Goal: Task Accomplishment & Management: Manage account settings

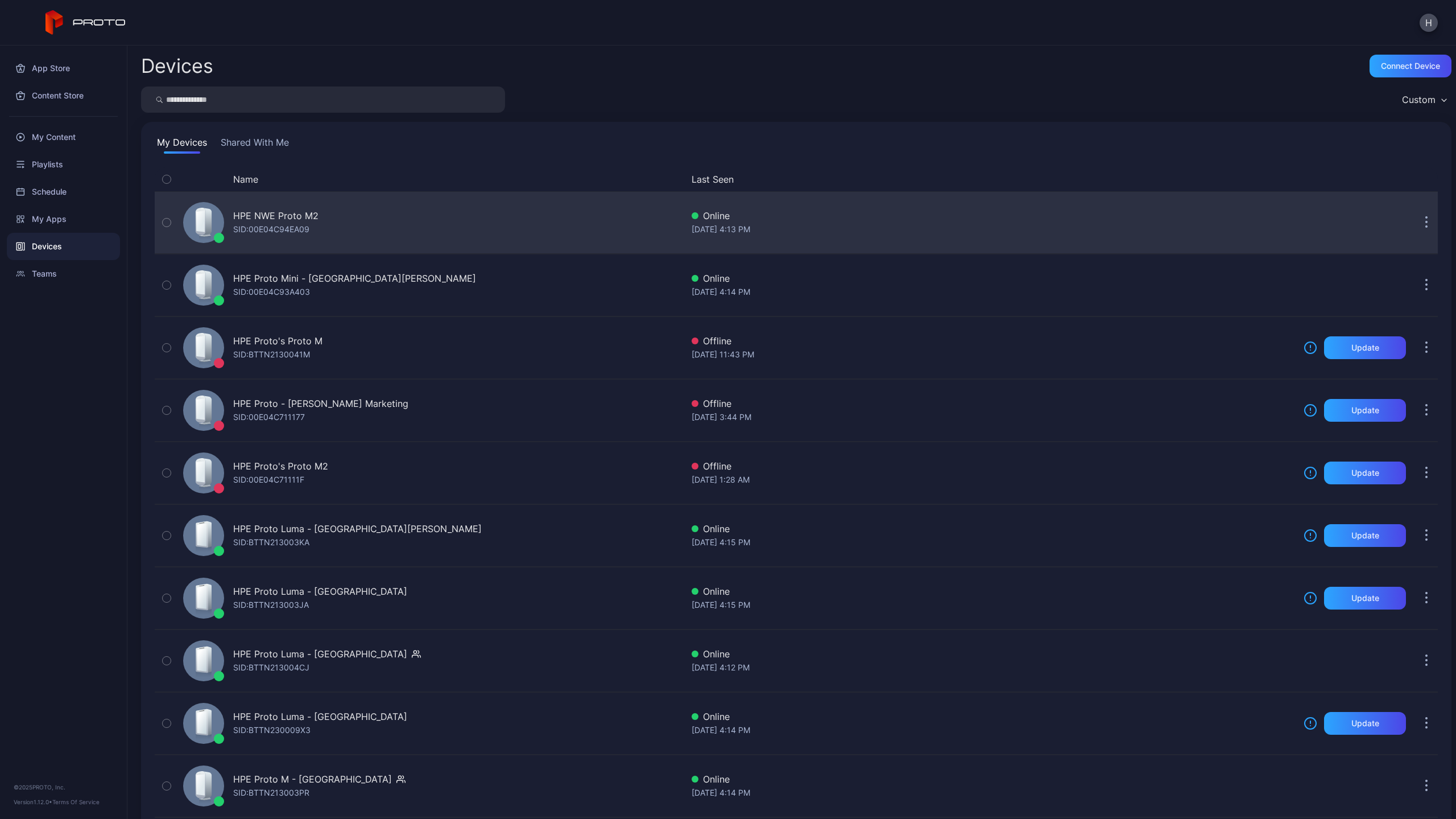
click at [283, 230] on div "SID: 00E04C94EA09" at bounding box center [271, 229] width 76 height 13
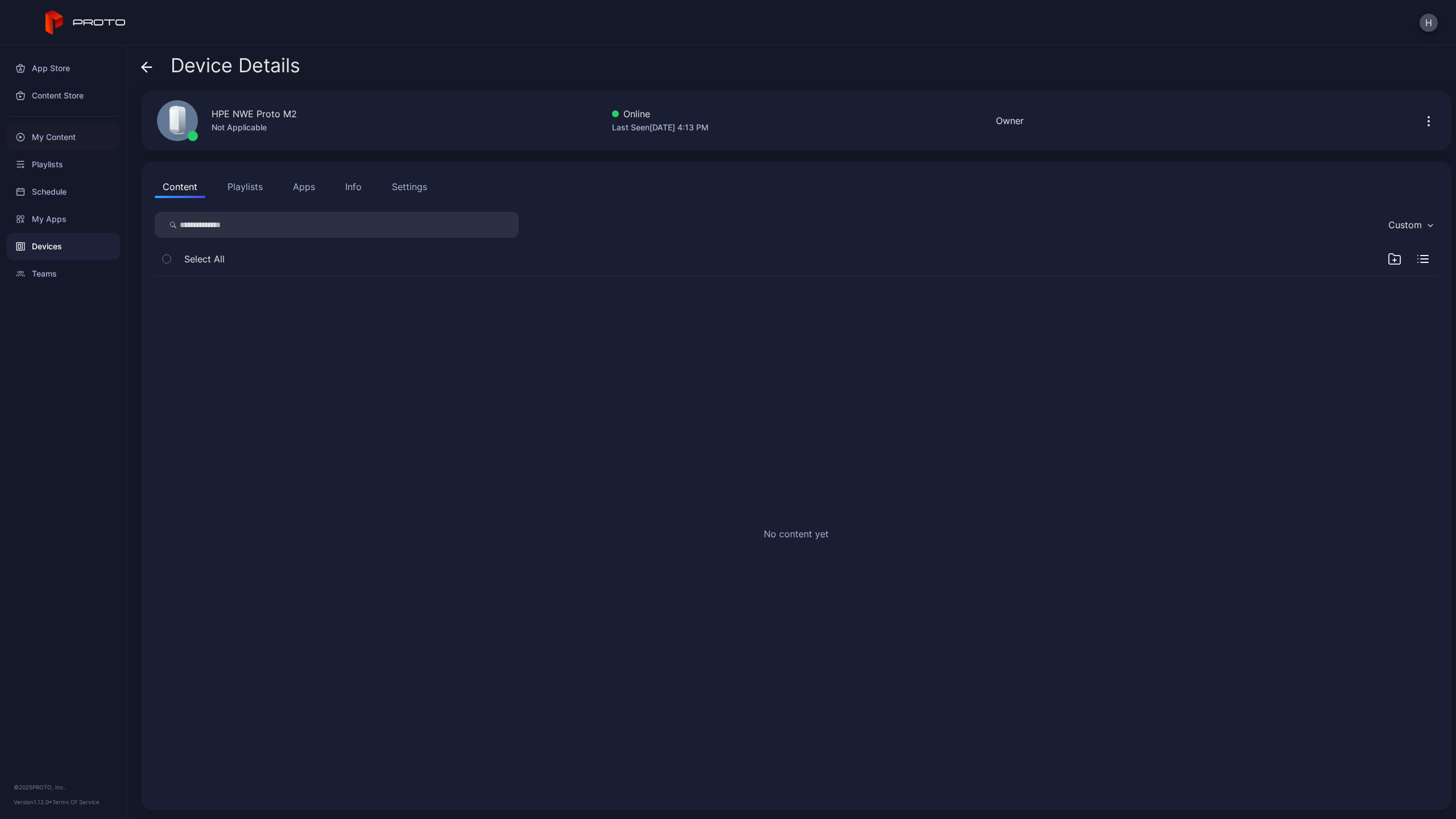
click at [39, 136] on div "My Content" at bounding box center [64, 137] width 113 height 28
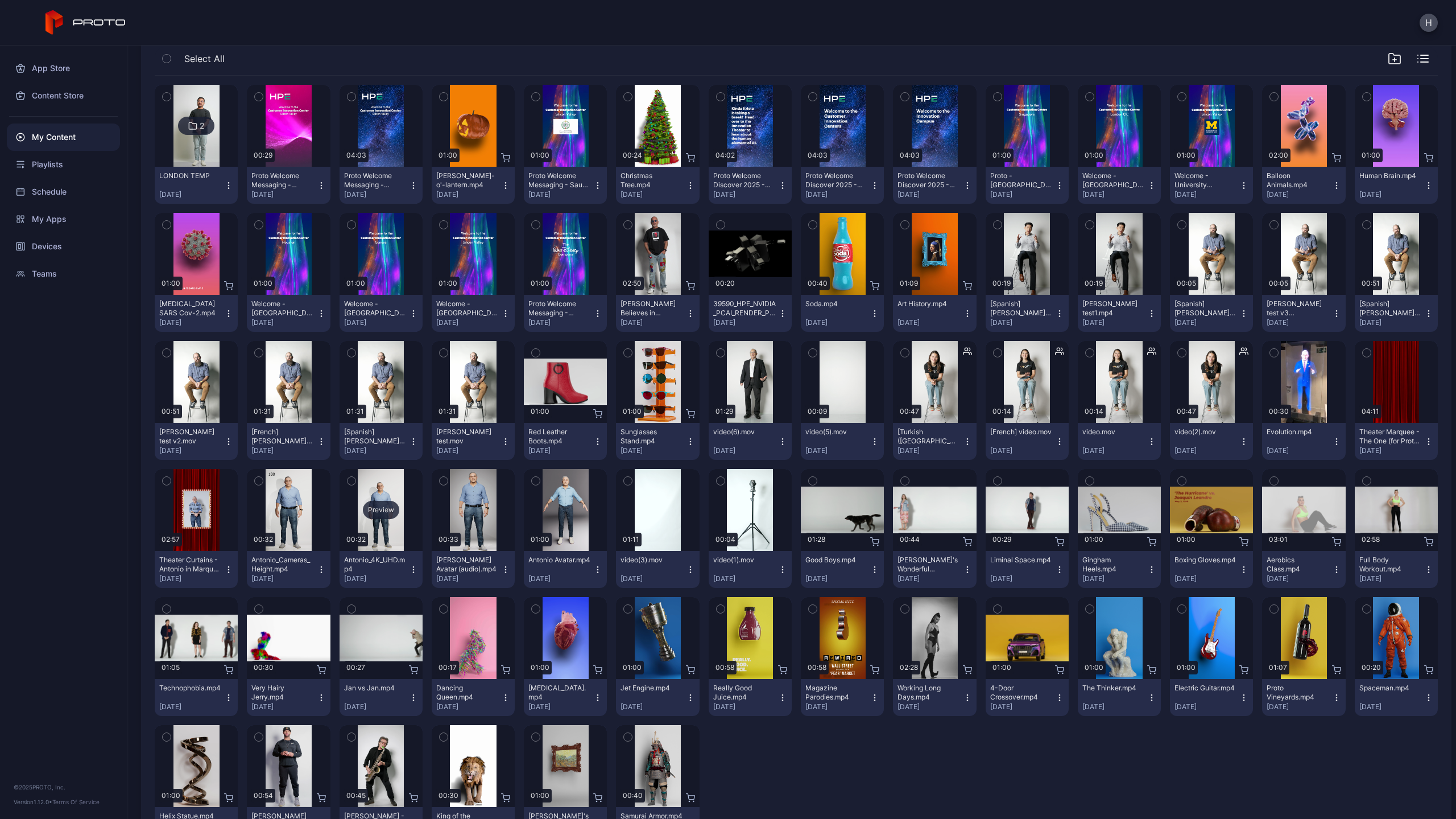
scroll to position [177, 0]
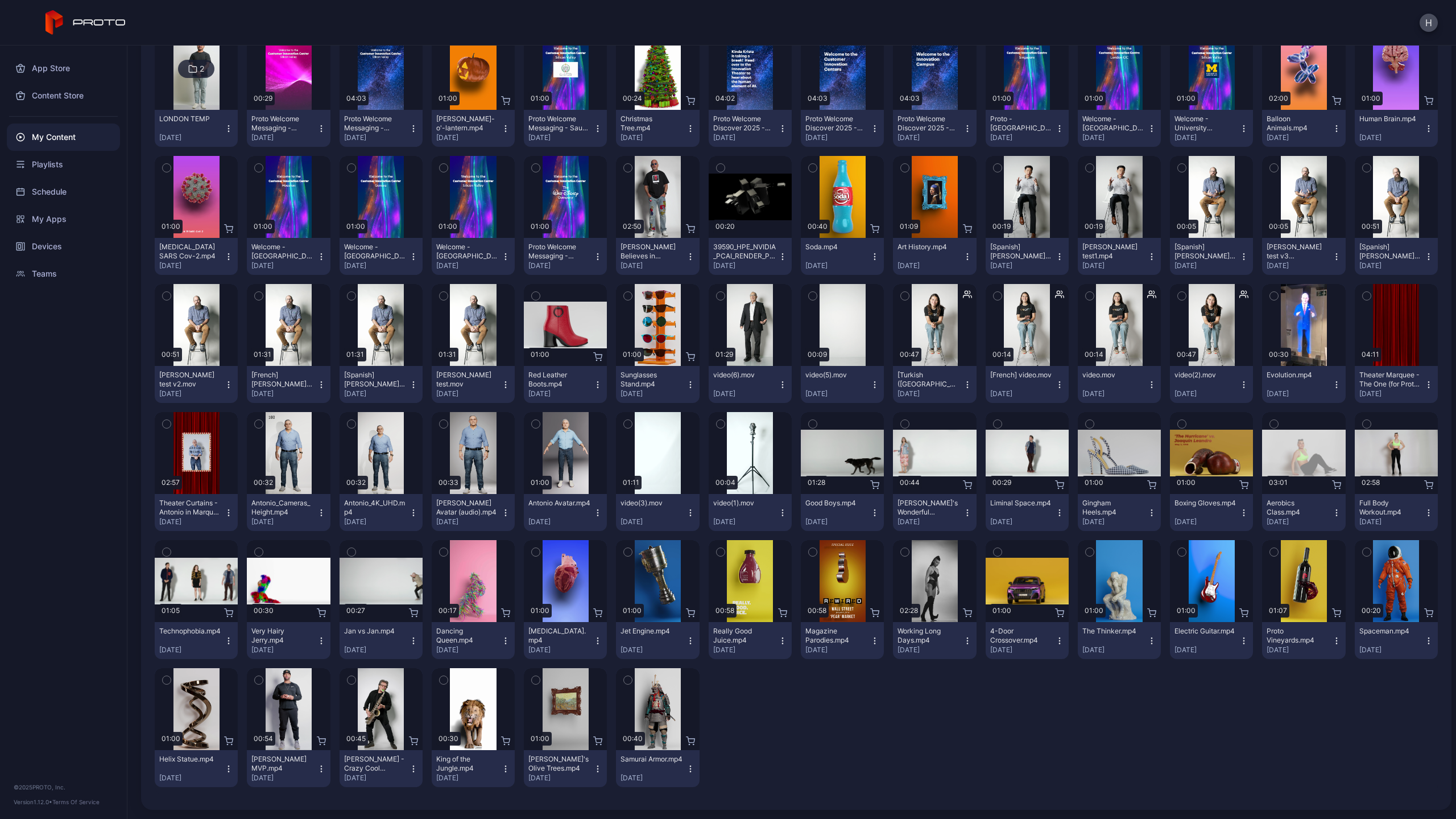
click at [628, 678] on button "button" at bounding box center [628, 679] width 24 height 24
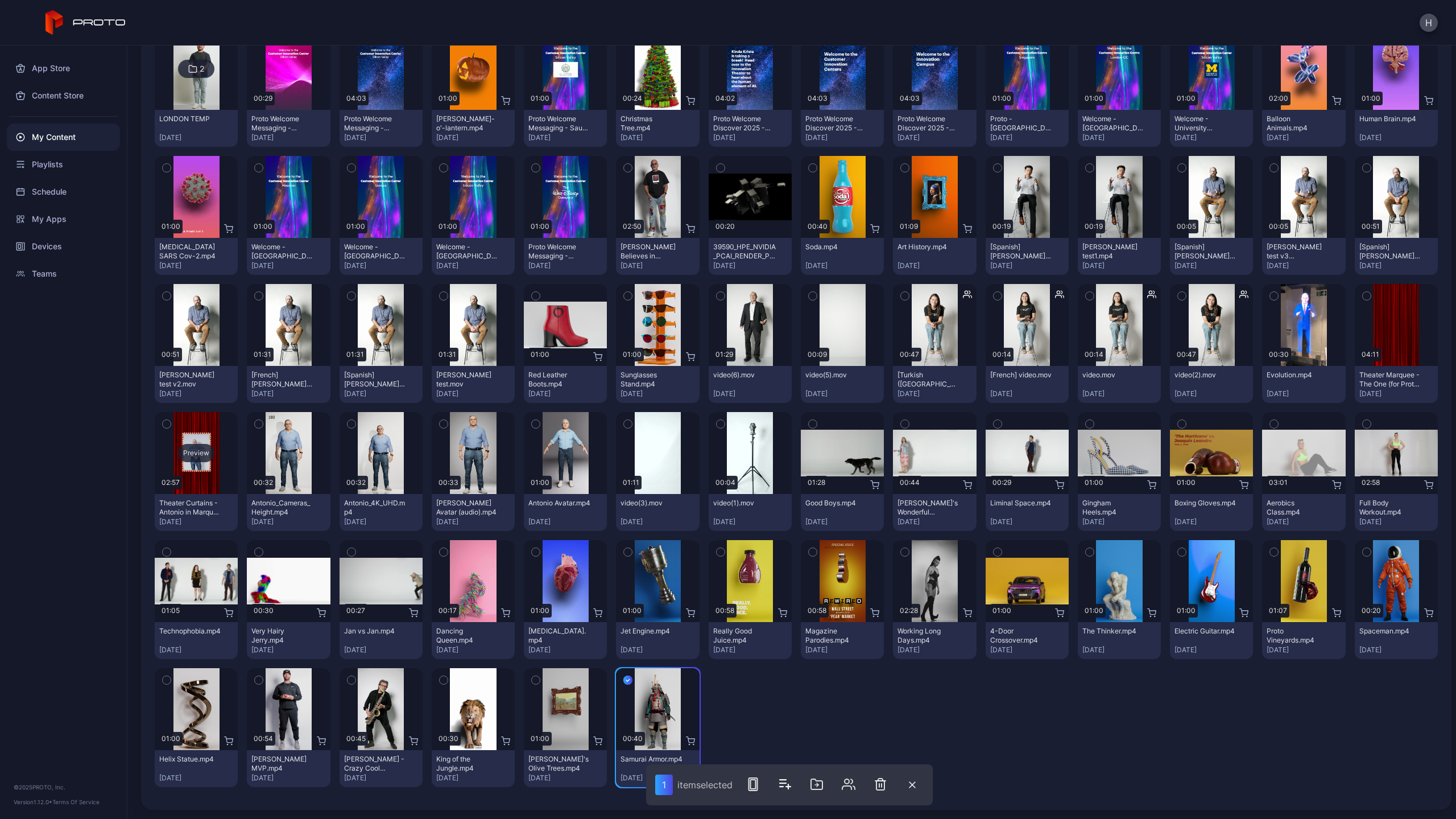
click at [202, 475] on div "Preview" at bounding box center [195, 453] width 83 height 82
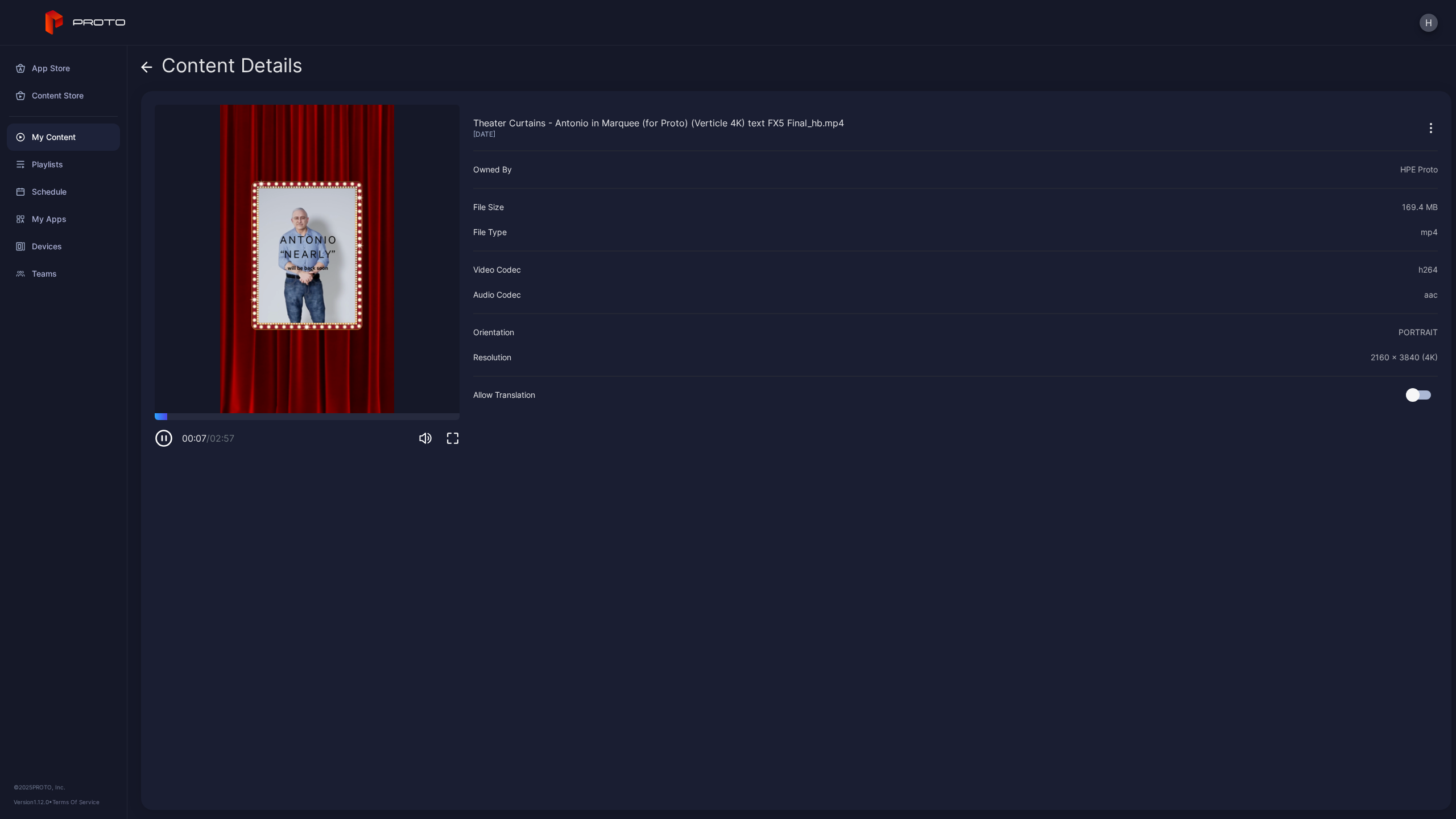
click at [144, 67] on icon at bounding box center [147, 67] width 9 height 0
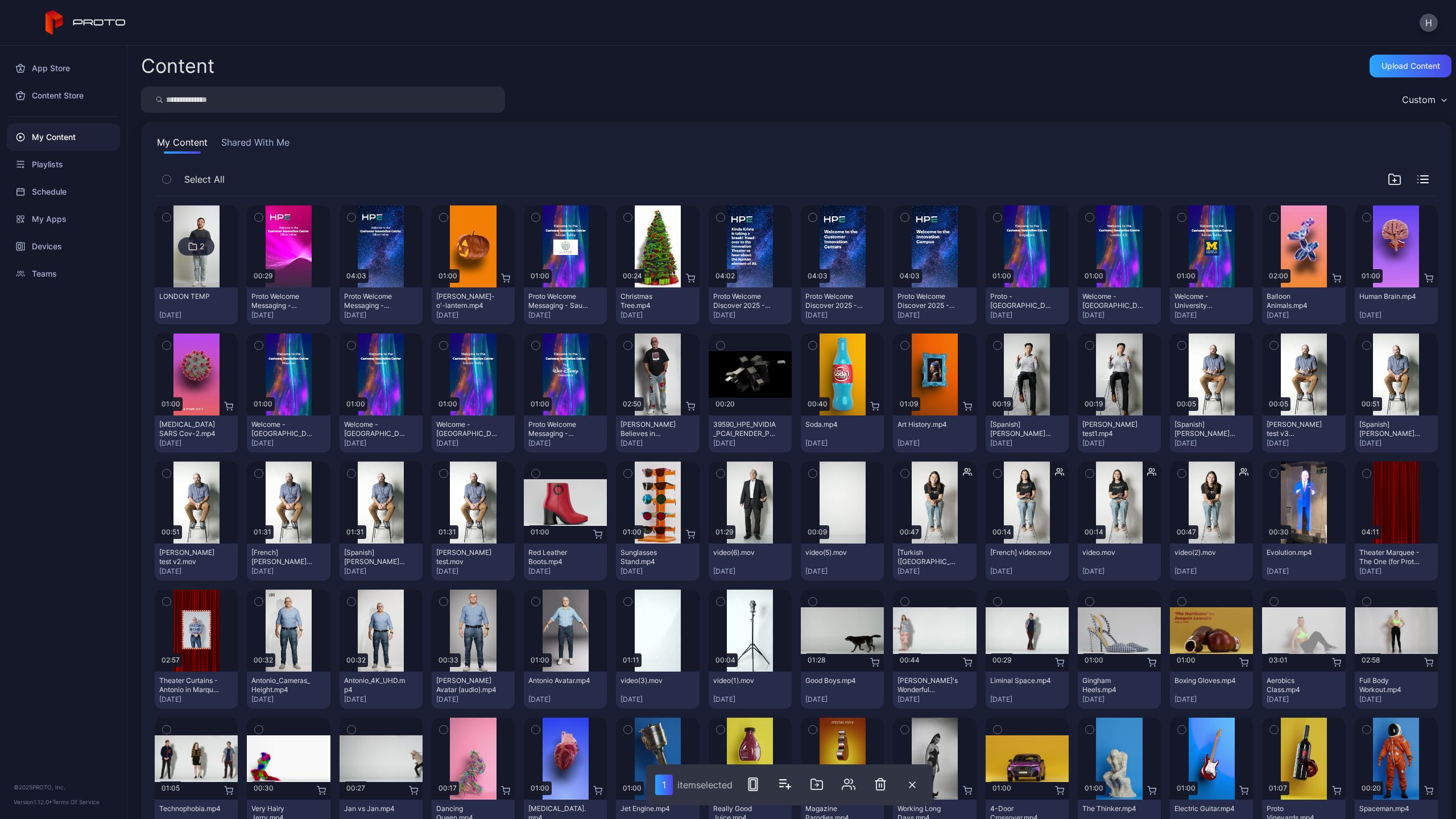
scroll to position [177, 0]
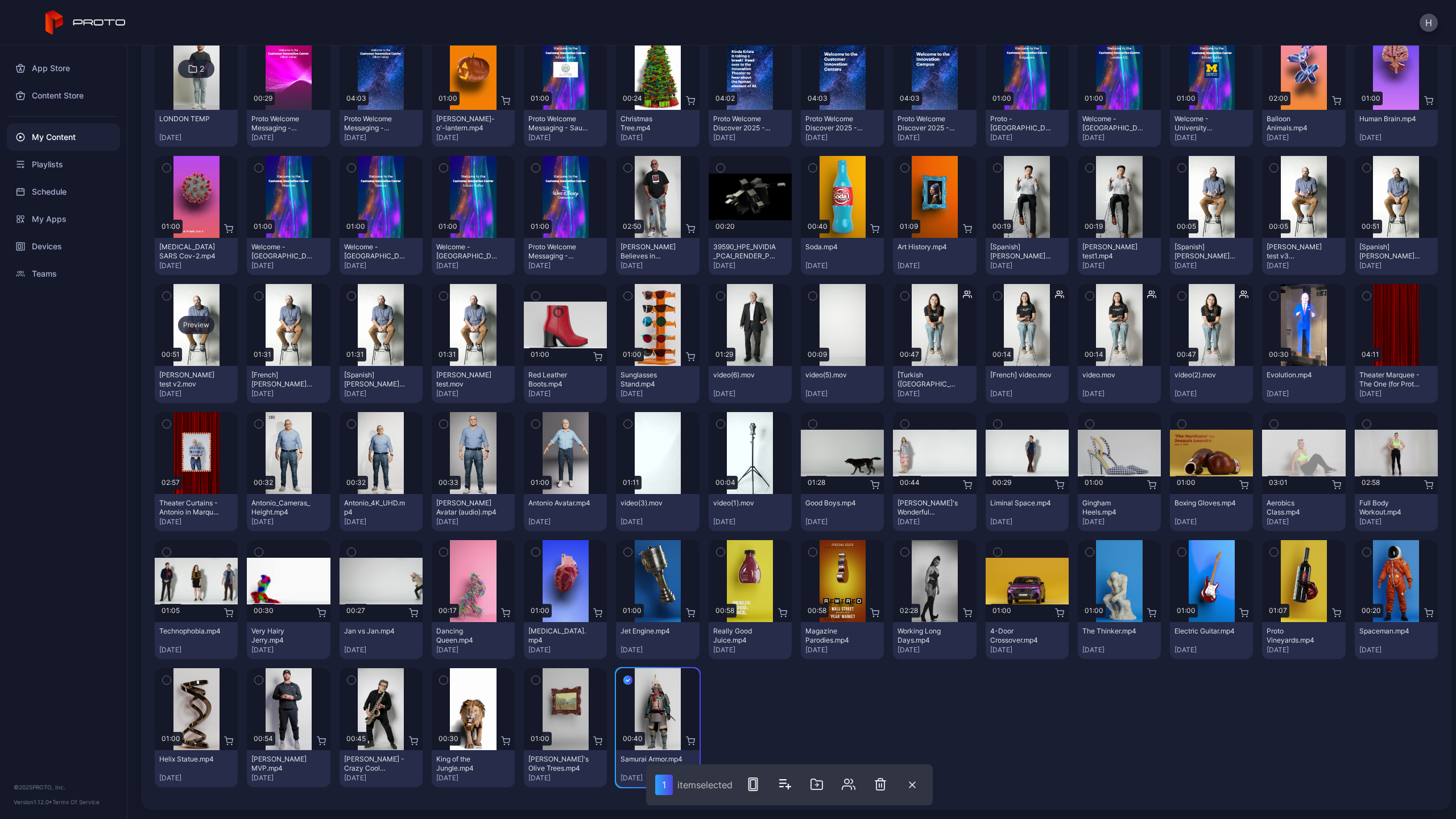
click at [188, 324] on div "Preview" at bounding box center [196, 325] width 36 height 18
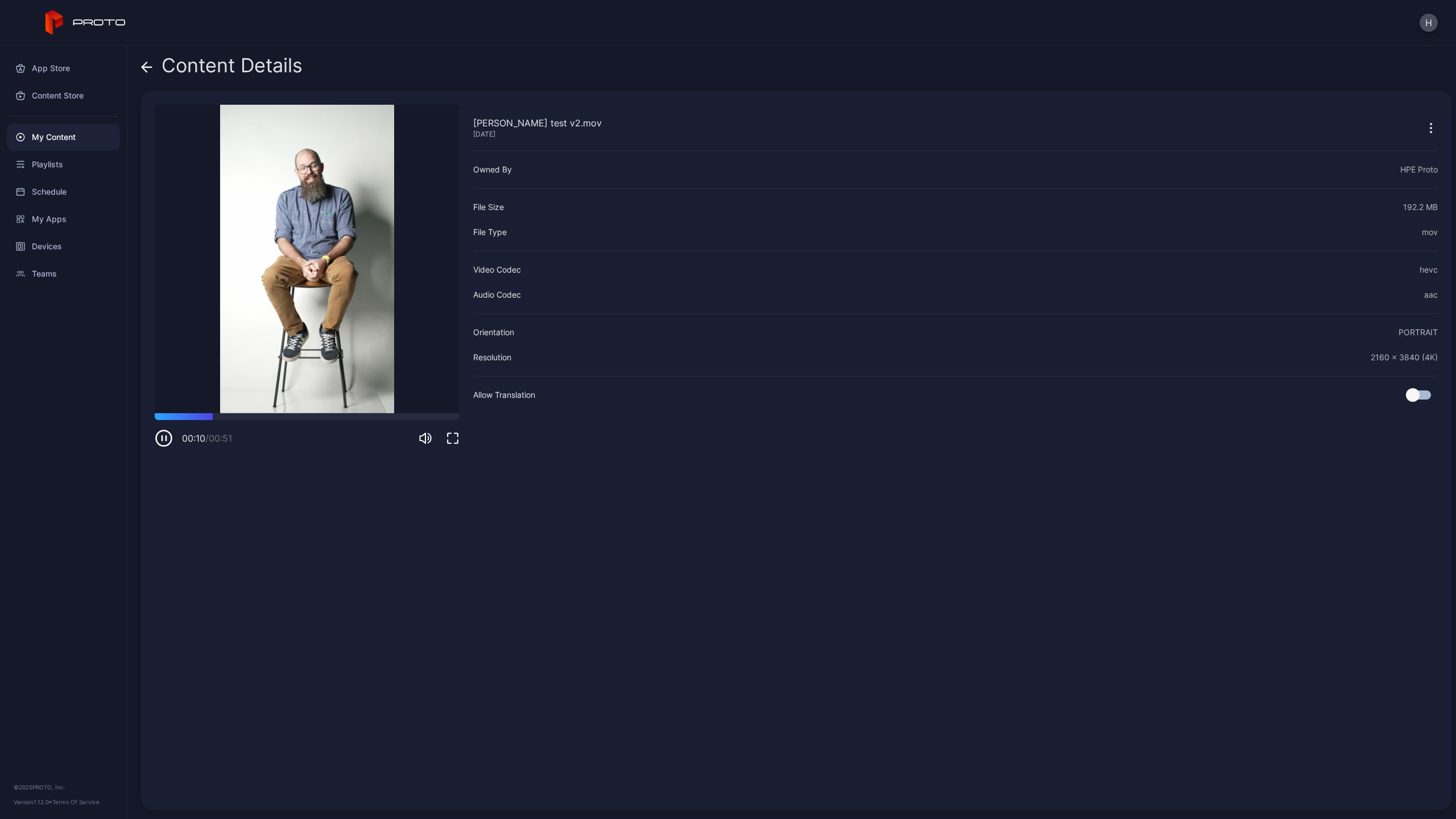
click at [155, 66] on div "Content Details" at bounding box center [221, 68] width 162 height 28
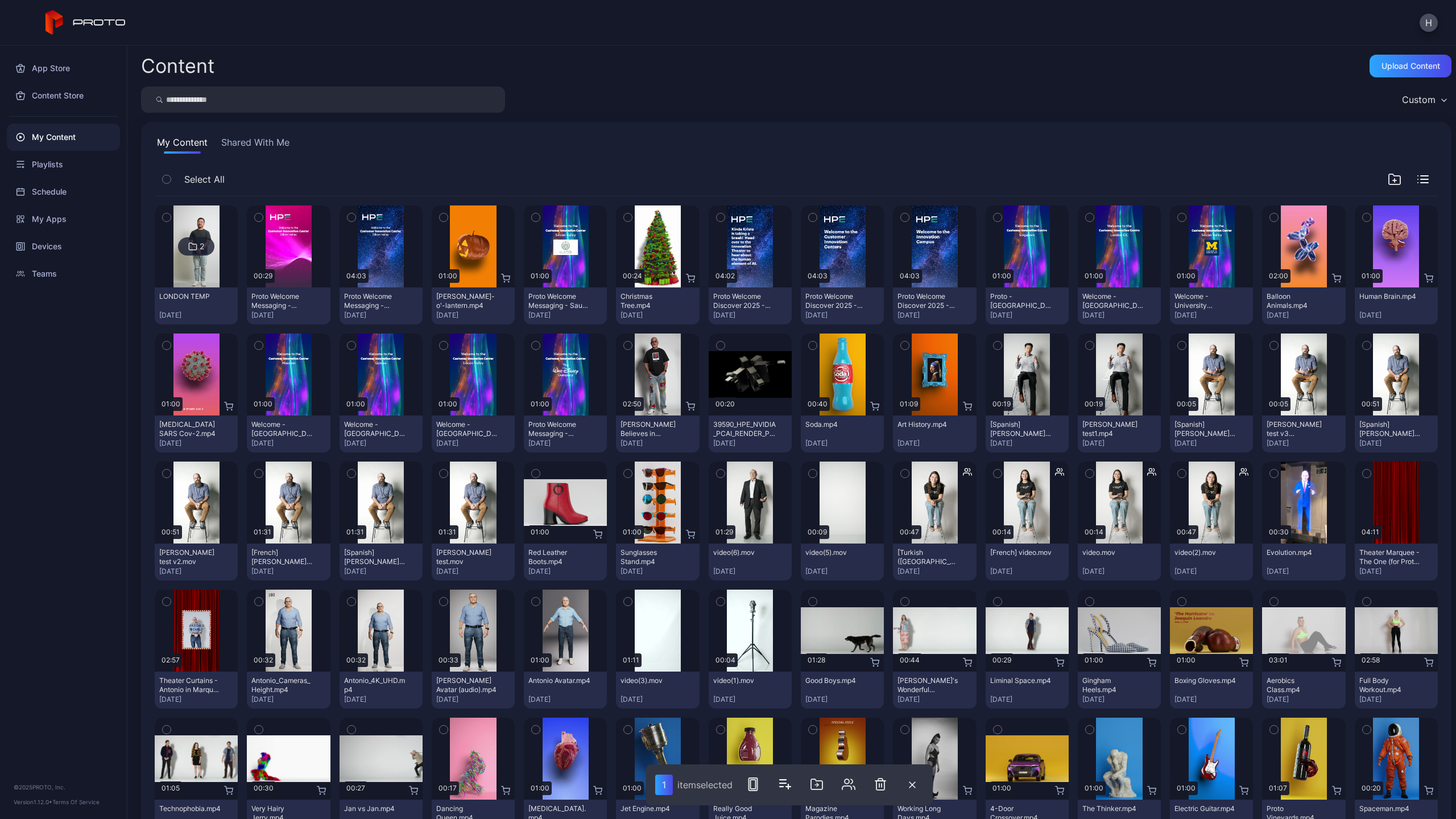
scroll to position [177, 0]
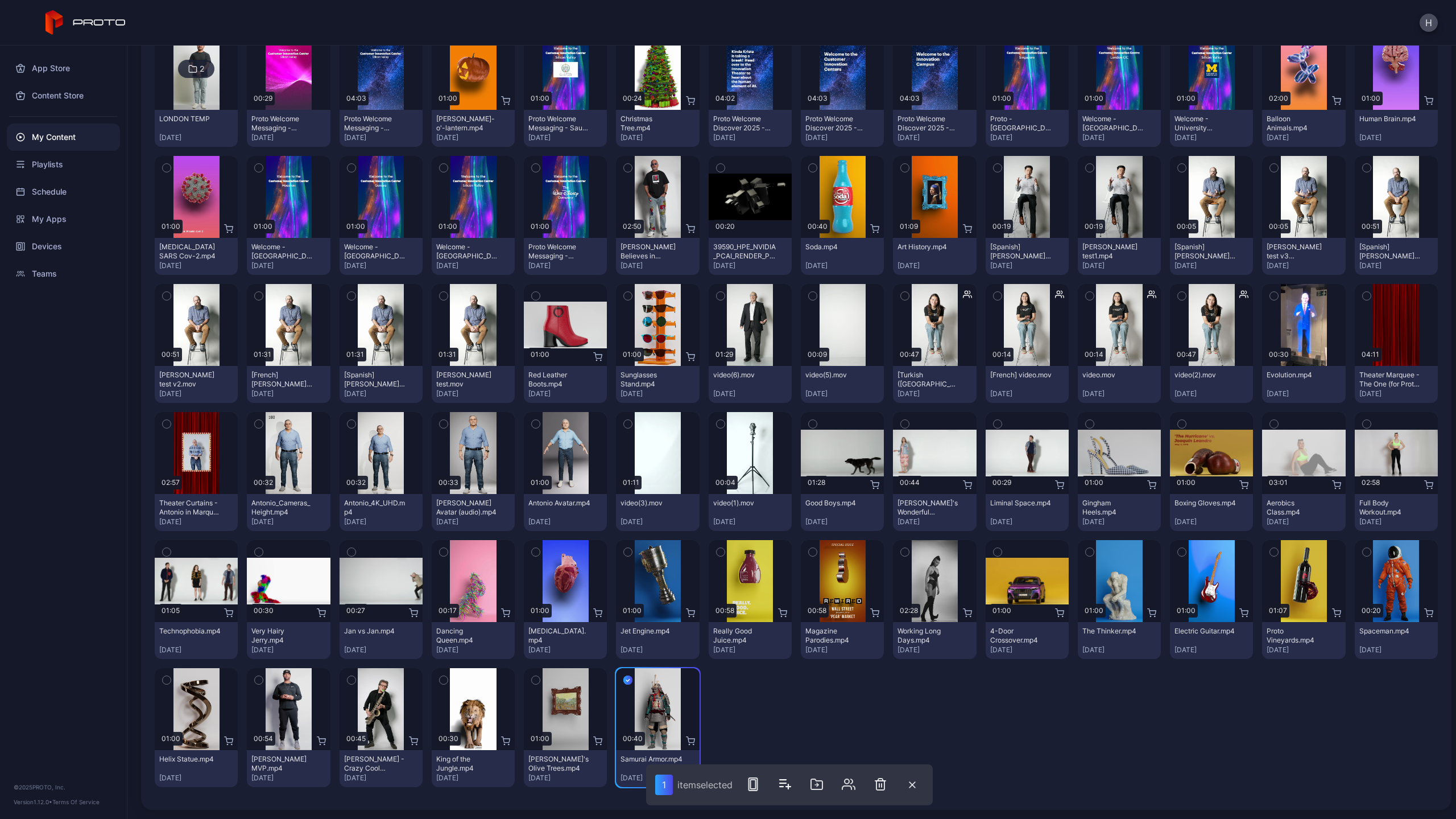
click at [91, 636] on div "App Store Content Store My Content Playlists Schedule My Apps Devices Teams © 2…" at bounding box center [64, 432] width 128 height 773
drag, startPoint x: 657, startPoint y: 737, endPoint x: 652, endPoint y: 730, distance: 8.6
click at [652, 730] on div "Preview" at bounding box center [657, 709] width 83 height 82
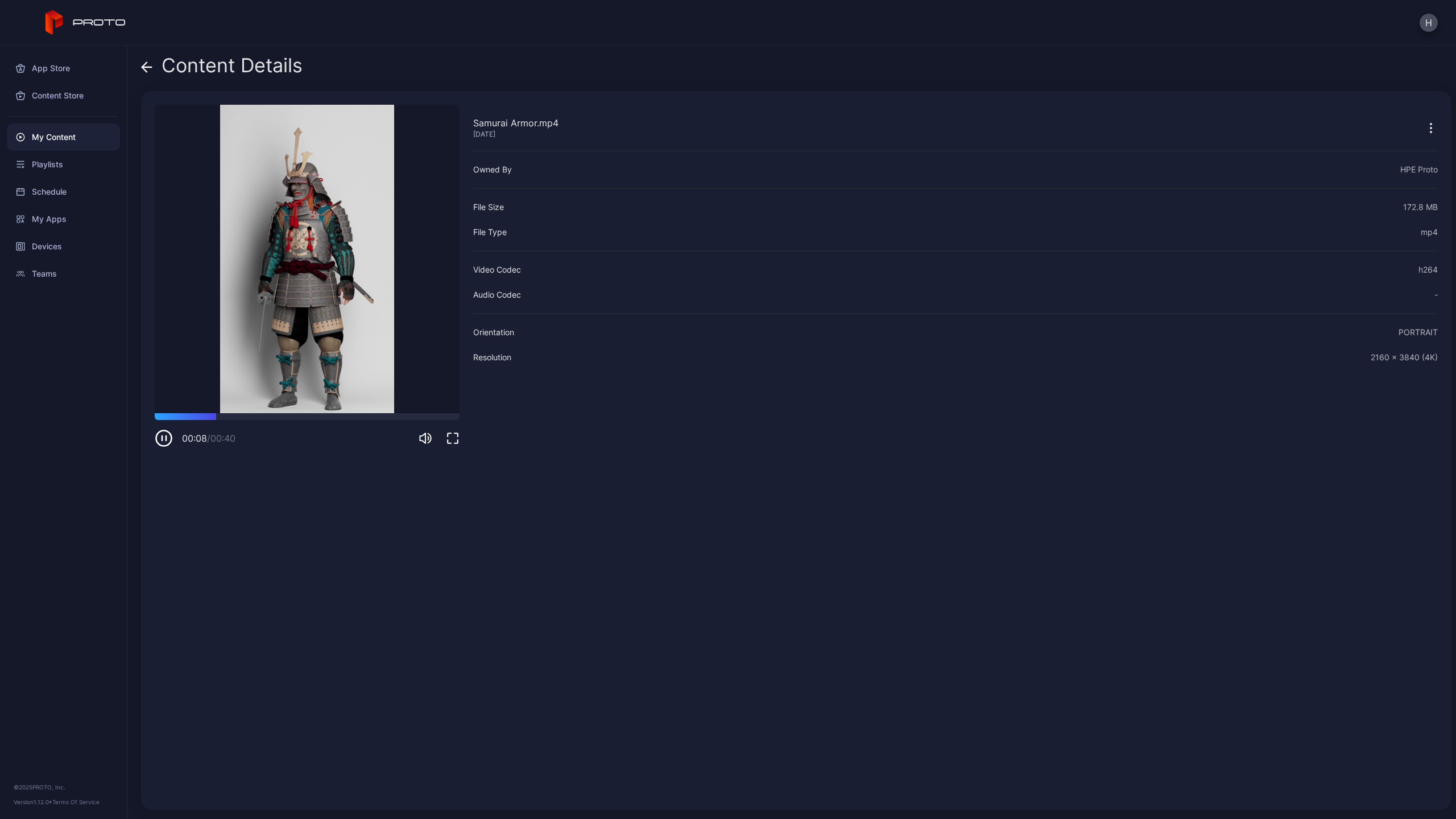
click at [142, 69] on icon at bounding box center [147, 67] width 11 height 11
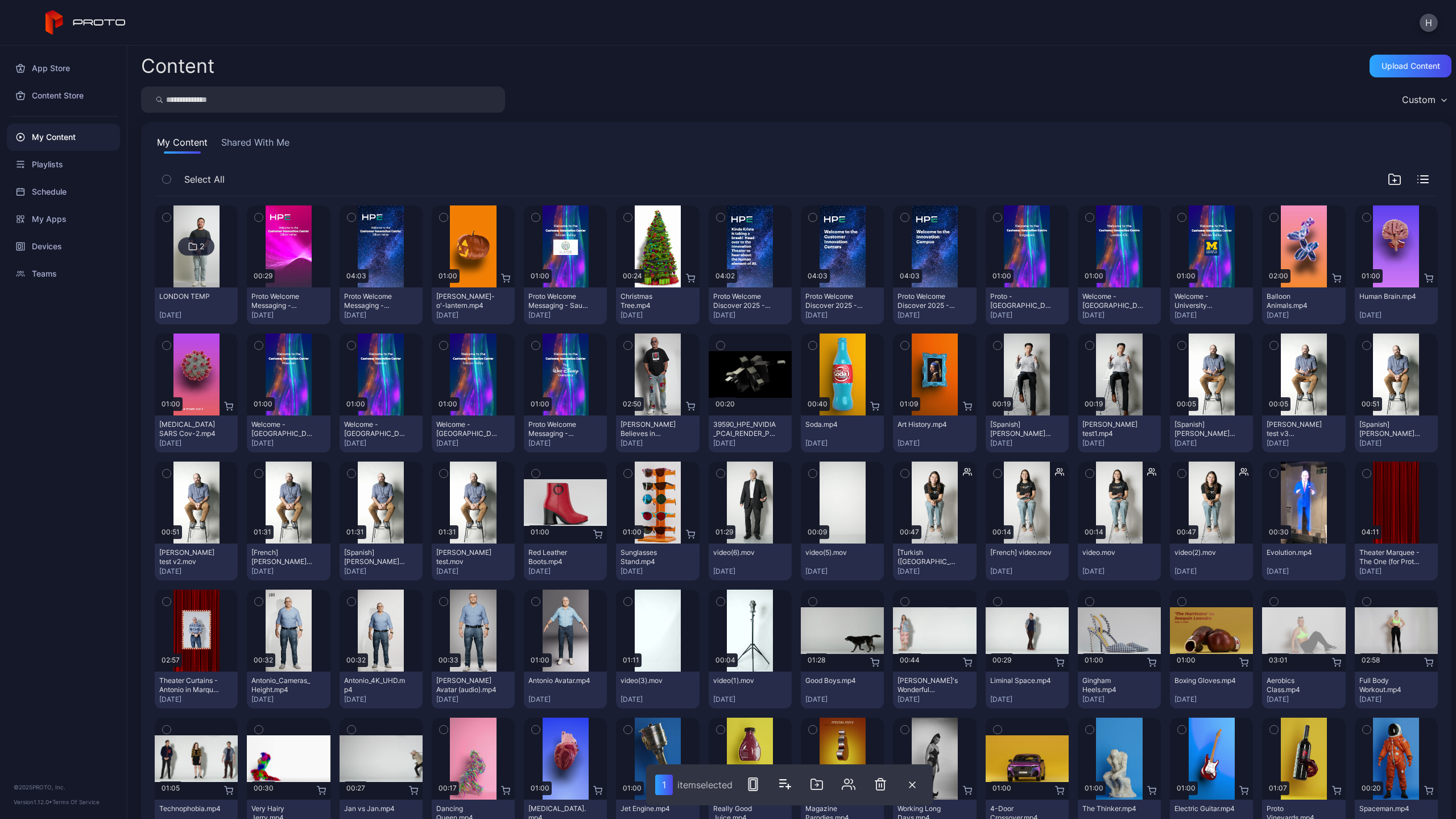
scroll to position [177, 0]
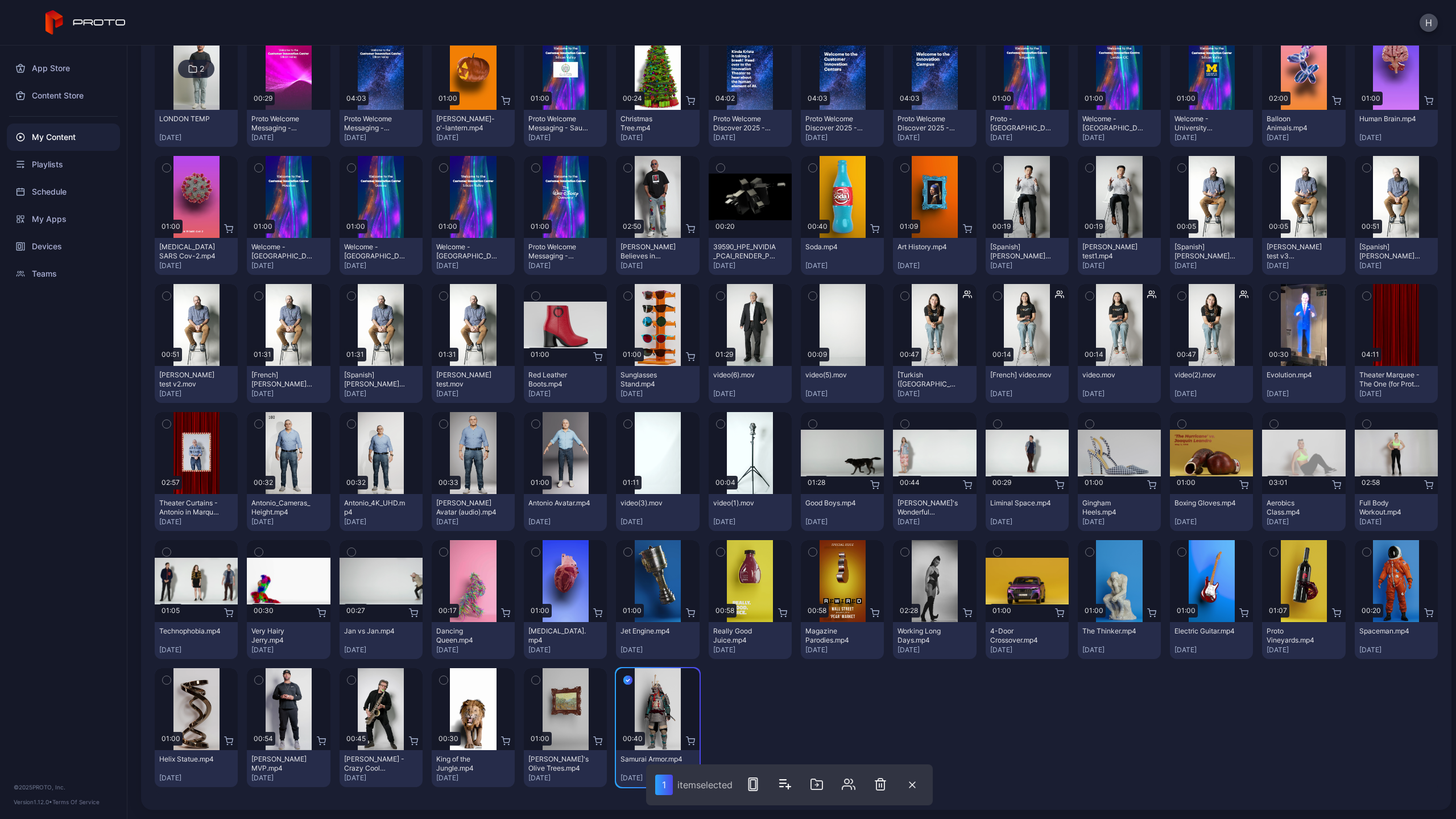
click at [68, 138] on div "My Content" at bounding box center [64, 137] width 113 height 28
click at [55, 99] on div "Content Store" at bounding box center [64, 95] width 113 height 28
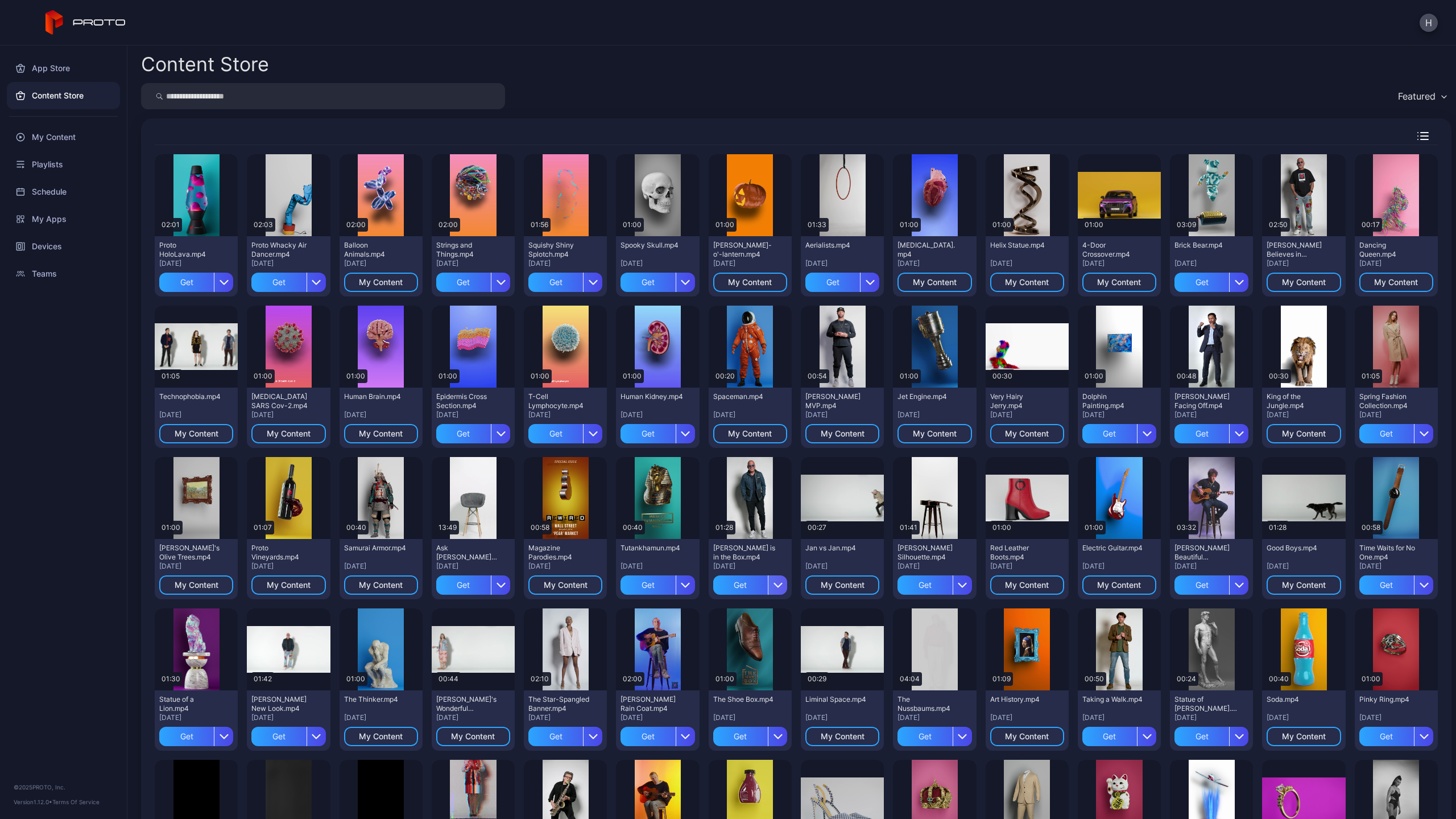
click at [774, 580] on icon "button" at bounding box center [778, 585] width 9 height 9
click at [774, 583] on icon "button" at bounding box center [778, 585] width 9 height 9
click at [771, 578] on div "button" at bounding box center [777, 585] width 20 height 20
click at [43, 142] on div "My Content" at bounding box center [64, 137] width 113 height 28
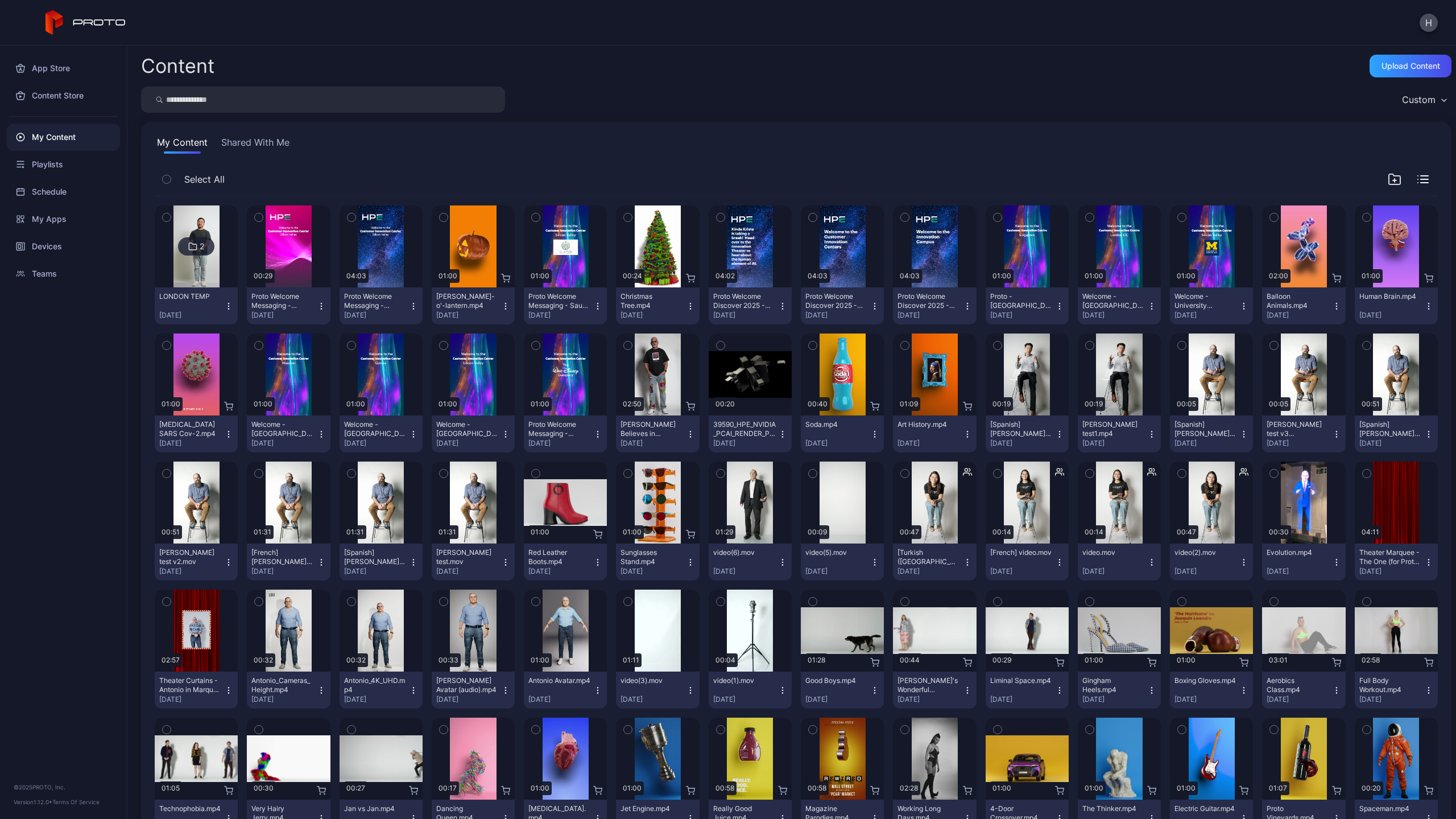
drag, startPoint x: 651, startPoint y: 379, endPoint x: 623, endPoint y: 345, distance: 44.0
click at [624, 345] on icon "button" at bounding box center [628, 345] width 8 height 13
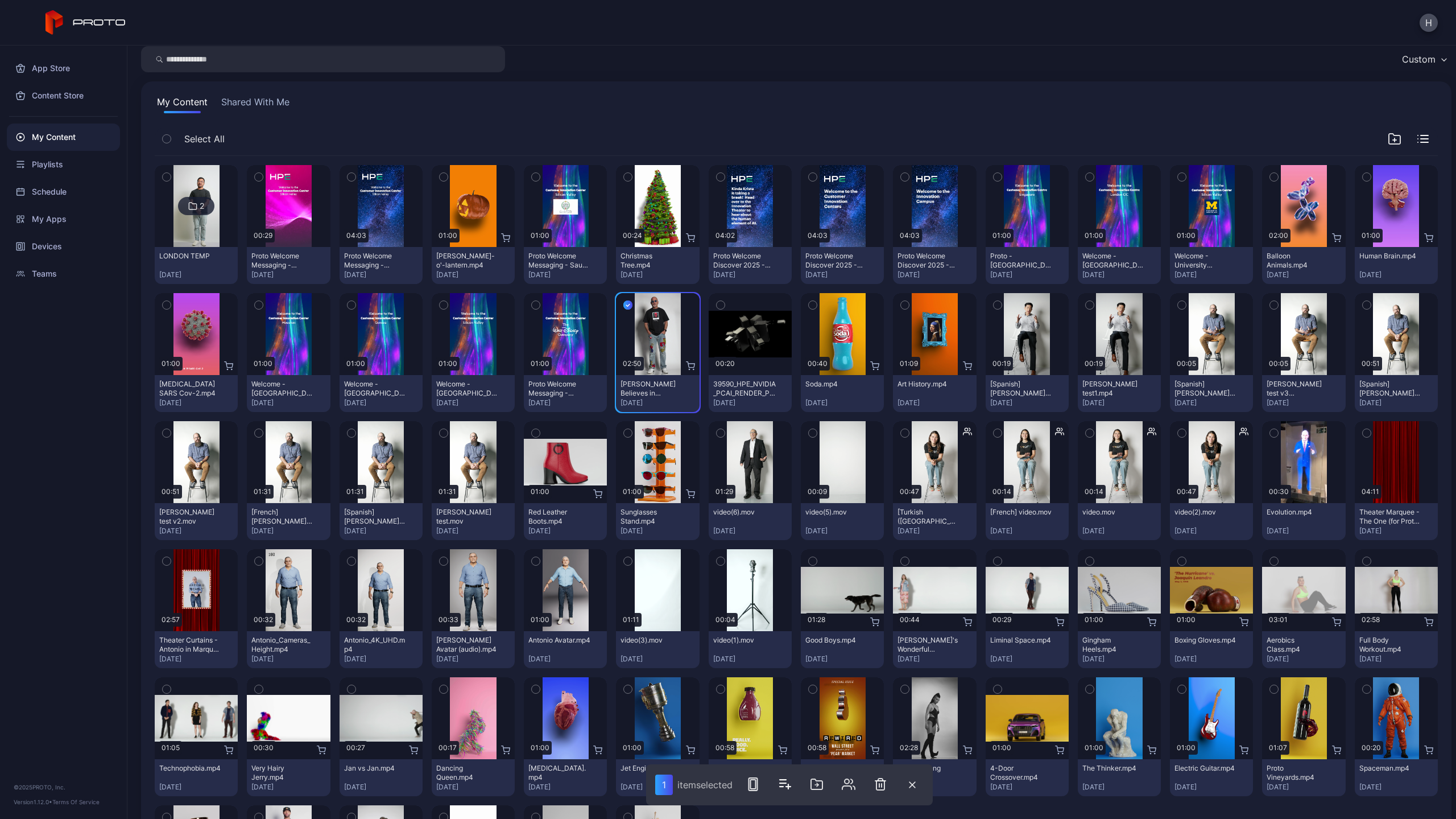
scroll to position [177, 0]
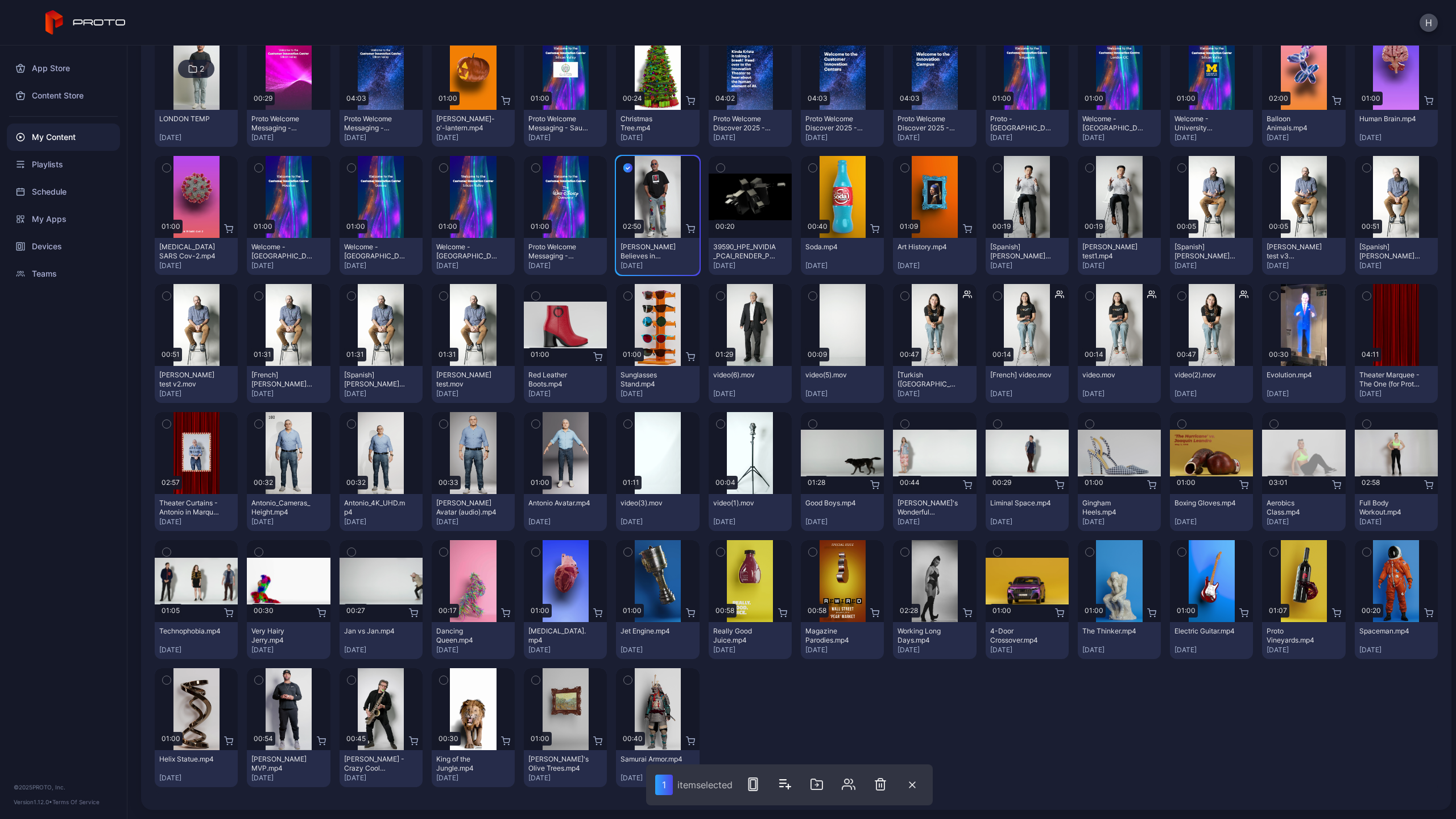
drag, startPoint x: 909, startPoint y: 776, endPoint x: 781, endPoint y: 750, distance: 130.6
click at [786, 750] on div "Content Upload Content Custom My Content Shared With Me Select All 2 LONDON TEM…" at bounding box center [792, 432] width 1328 height 773
drag, startPoint x: 756, startPoint y: 782, endPoint x: 726, endPoint y: 758, distance: 38.4
click at [726, 758] on div "Content Upload Content Custom My Content Shared With Me Select All 2 LONDON TEM…" at bounding box center [792, 432] width 1328 height 773
click at [532, 423] on icon "button" at bounding box center [536, 424] width 8 height 13
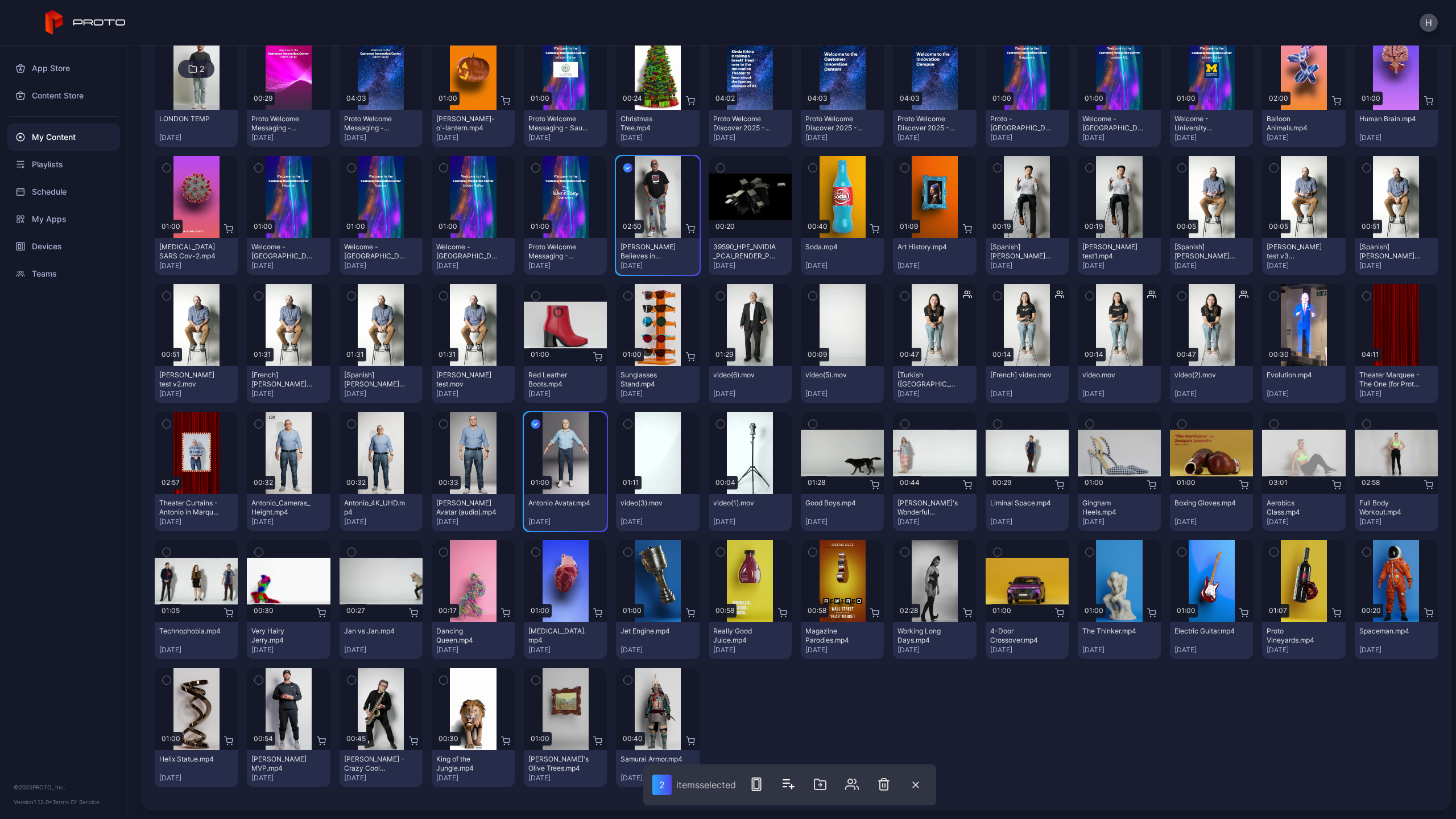
click at [627, 169] on icon "button" at bounding box center [628, 168] width 9 height 13
click at [723, 788] on div "item selected" at bounding box center [705, 784] width 55 height 11
click at [751, 784] on icon "button" at bounding box center [752, 784] width 13 height 13
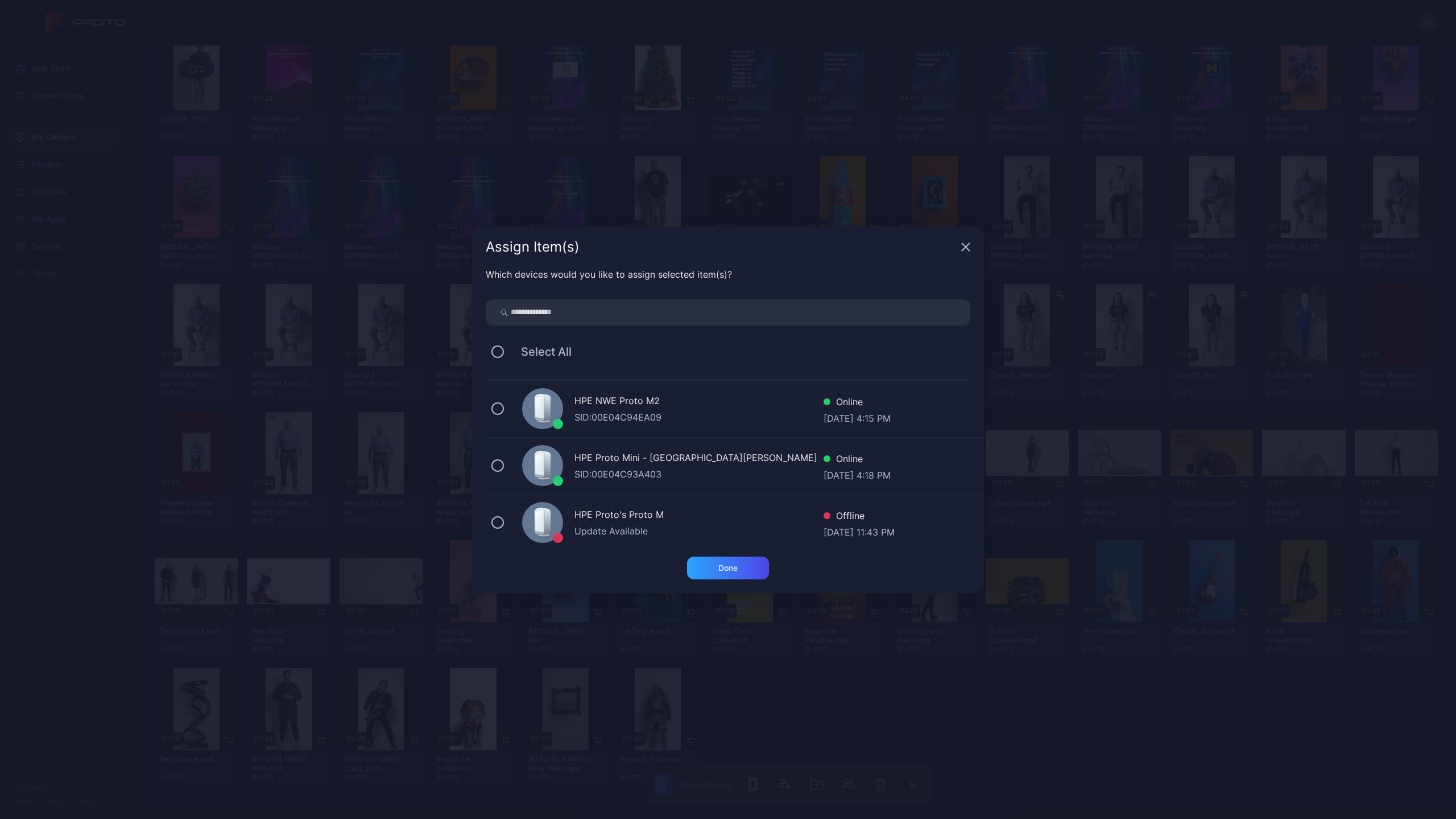
click at [512, 408] on div "HPE NWE Proto M2 SID: 00E04C94EA09 Online [DATE] 4:15 PM" at bounding box center [734, 409] width 498 height 57
click at [720, 574] on div "Done" at bounding box center [728, 568] width 82 height 23
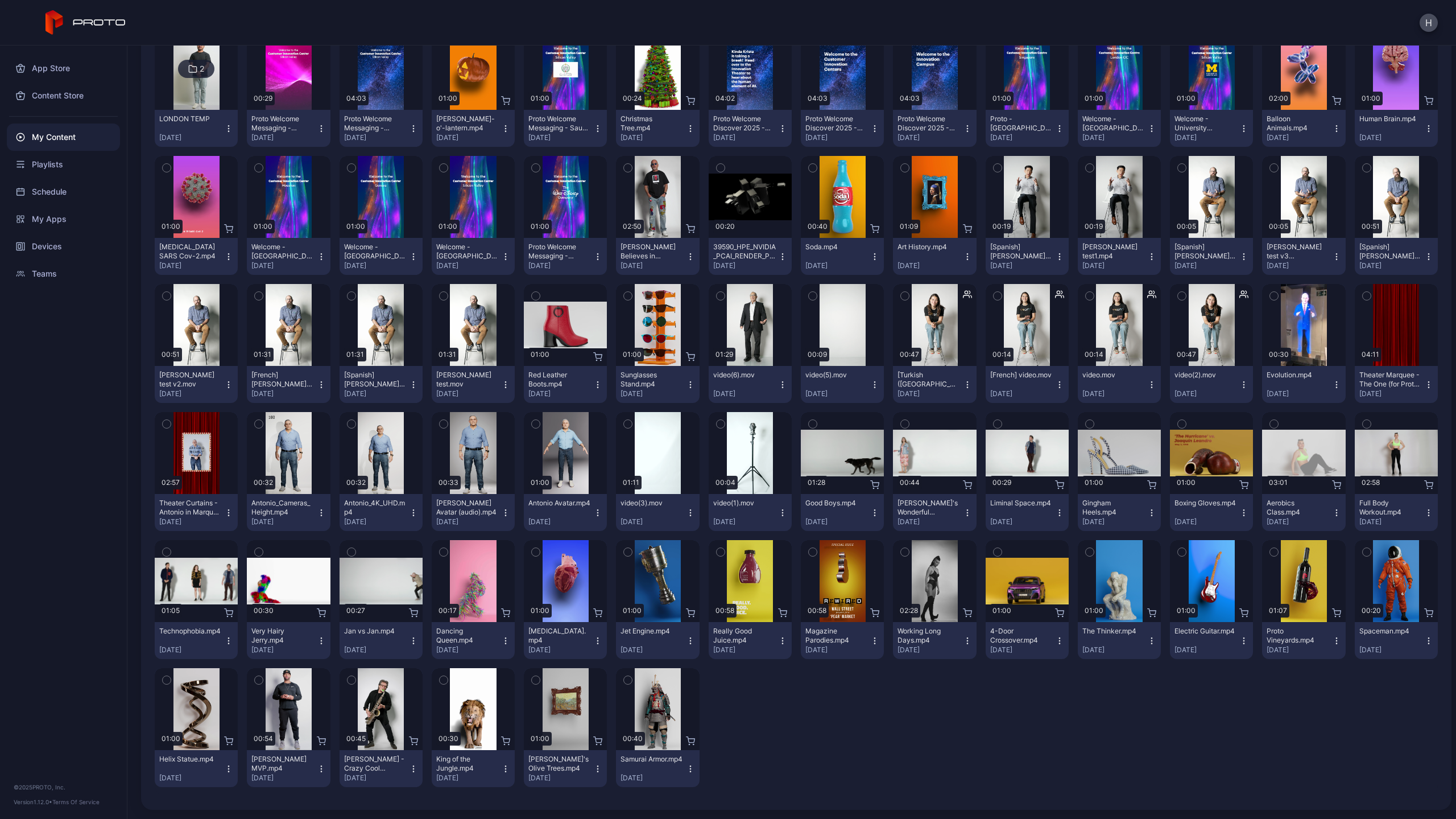
click at [624, 679] on icon "button" at bounding box center [628, 679] width 8 height 13
click at [753, 780] on rect "button" at bounding box center [753, 784] width 5 height 9
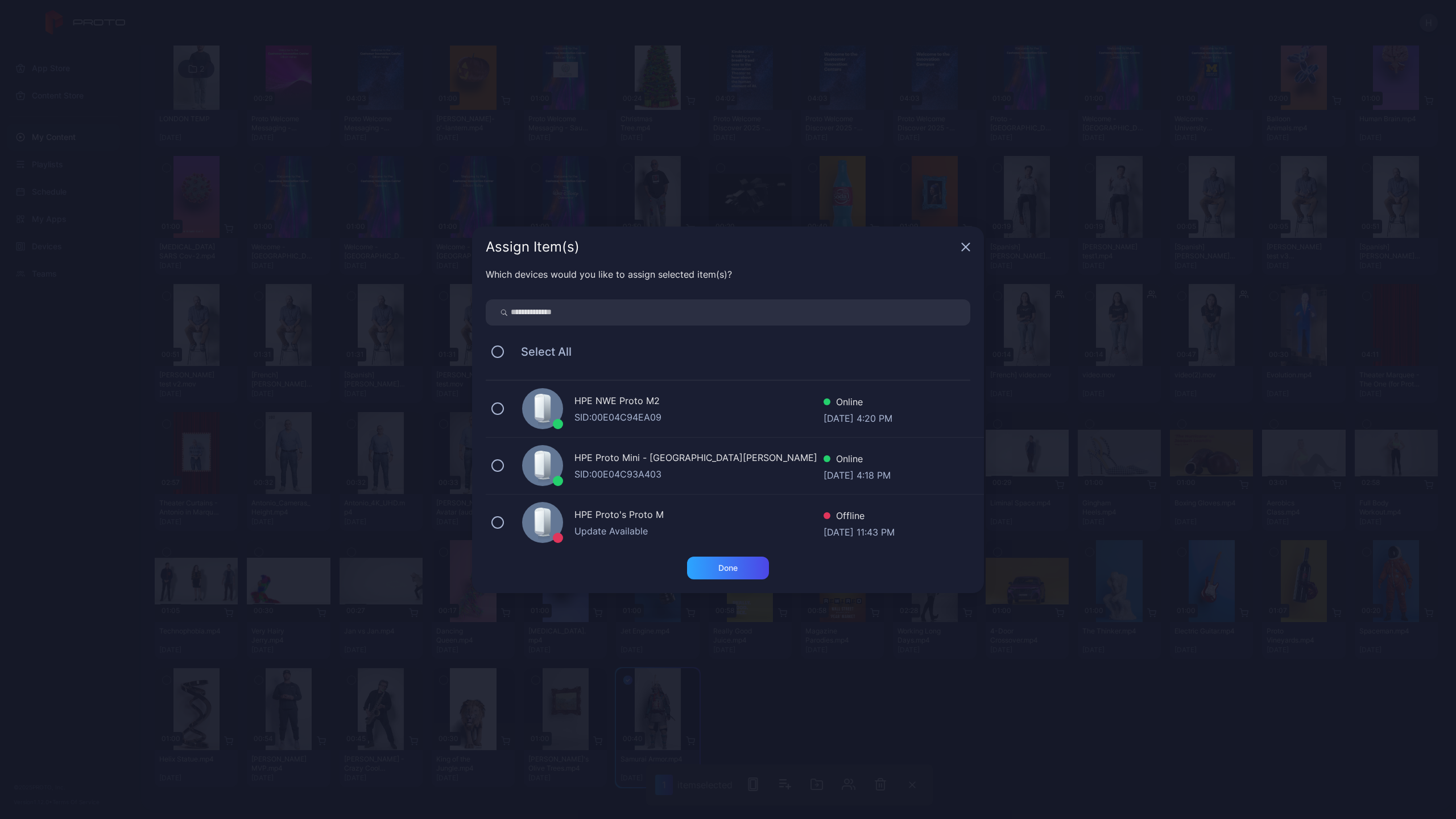
click at [629, 413] on div "SID: 00E04C94EA09" at bounding box center [699, 416] width 249 height 13
click at [708, 566] on div "Done" at bounding box center [728, 568] width 82 height 23
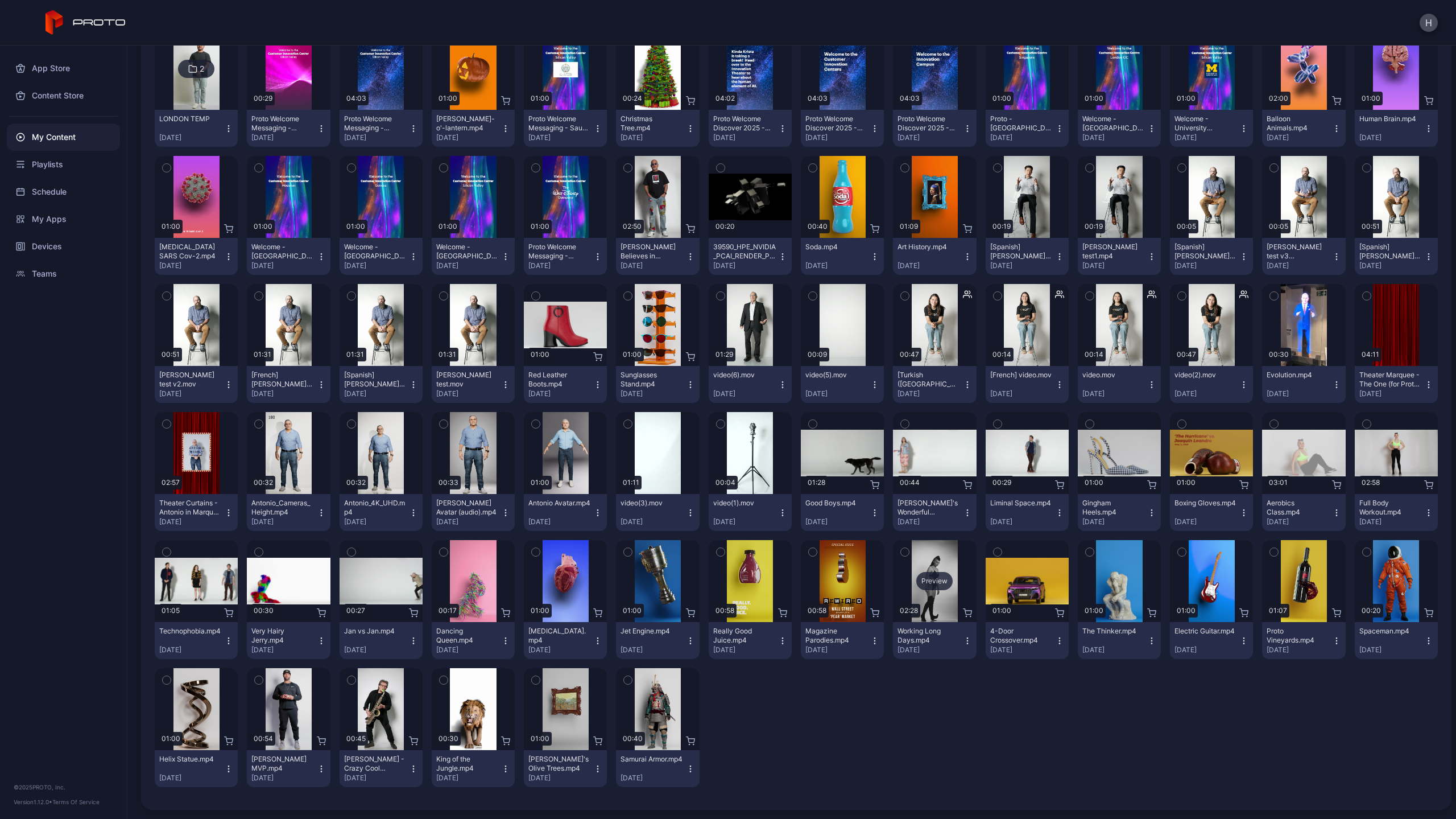
click at [919, 579] on div "Preview" at bounding box center [934, 580] width 36 height 18
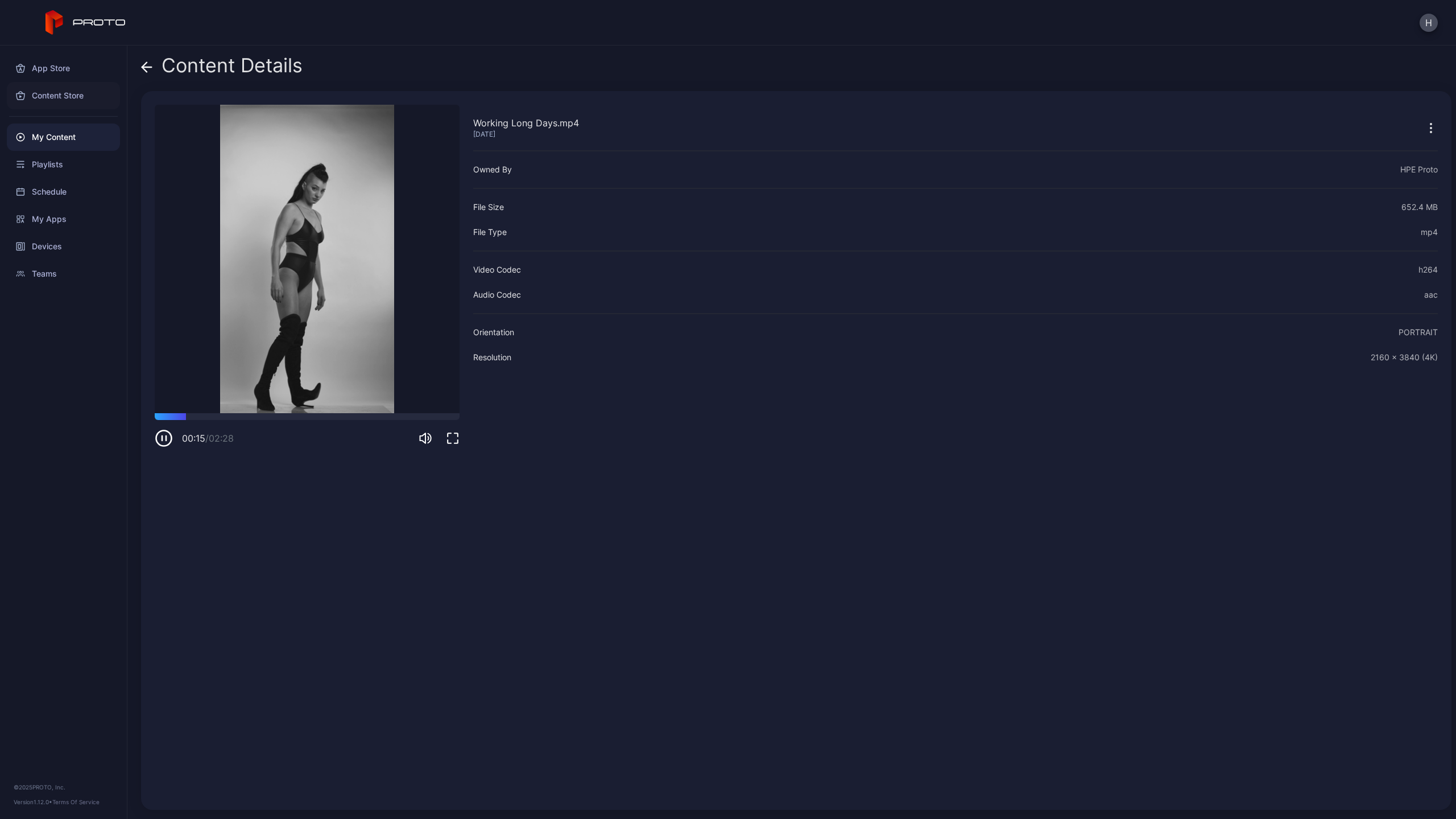
click at [45, 99] on div "Content Store" at bounding box center [64, 95] width 113 height 28
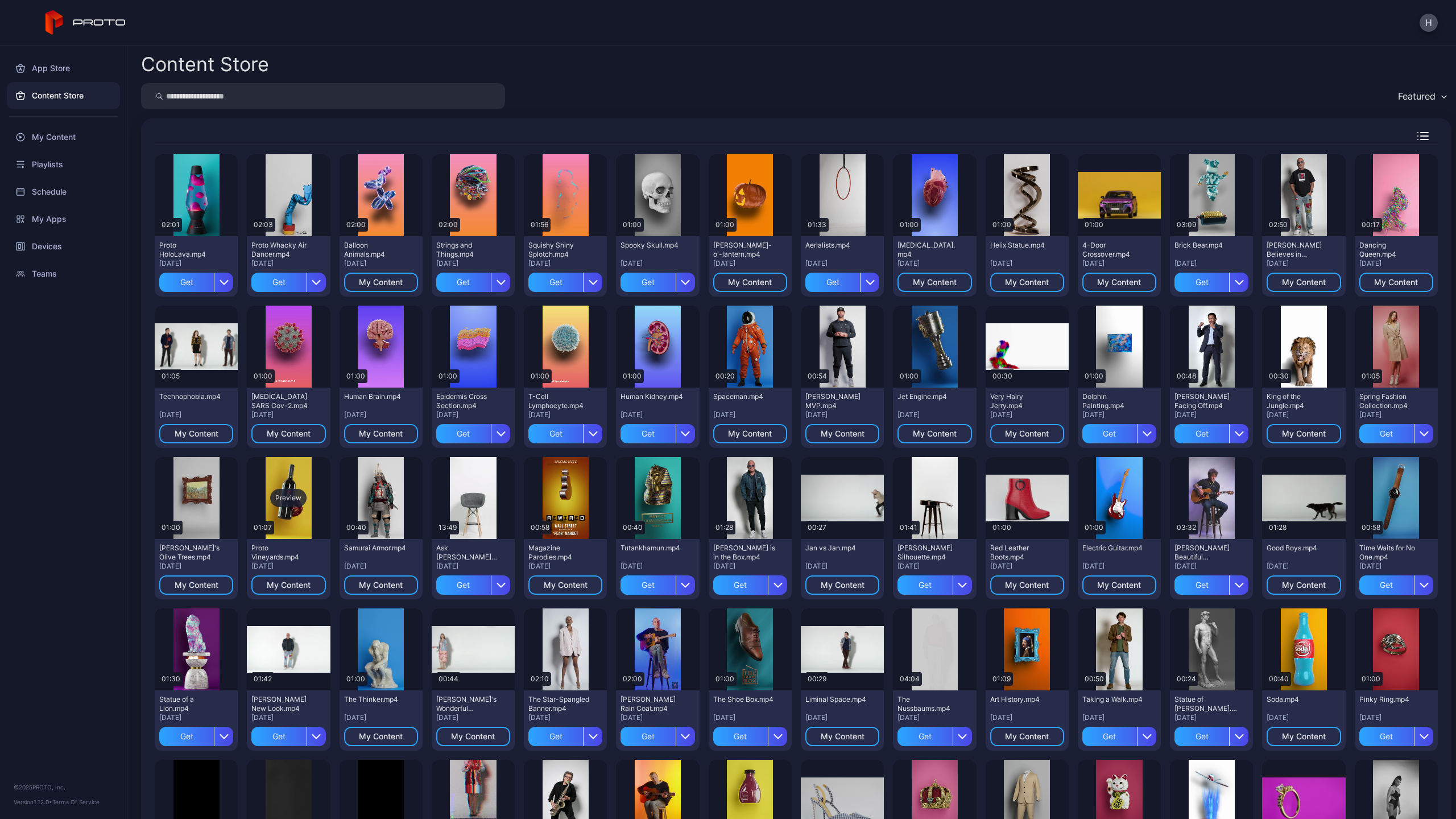
click at [289, 516] on div "Preview" at bounding box center [288, 498] width 83 height 82
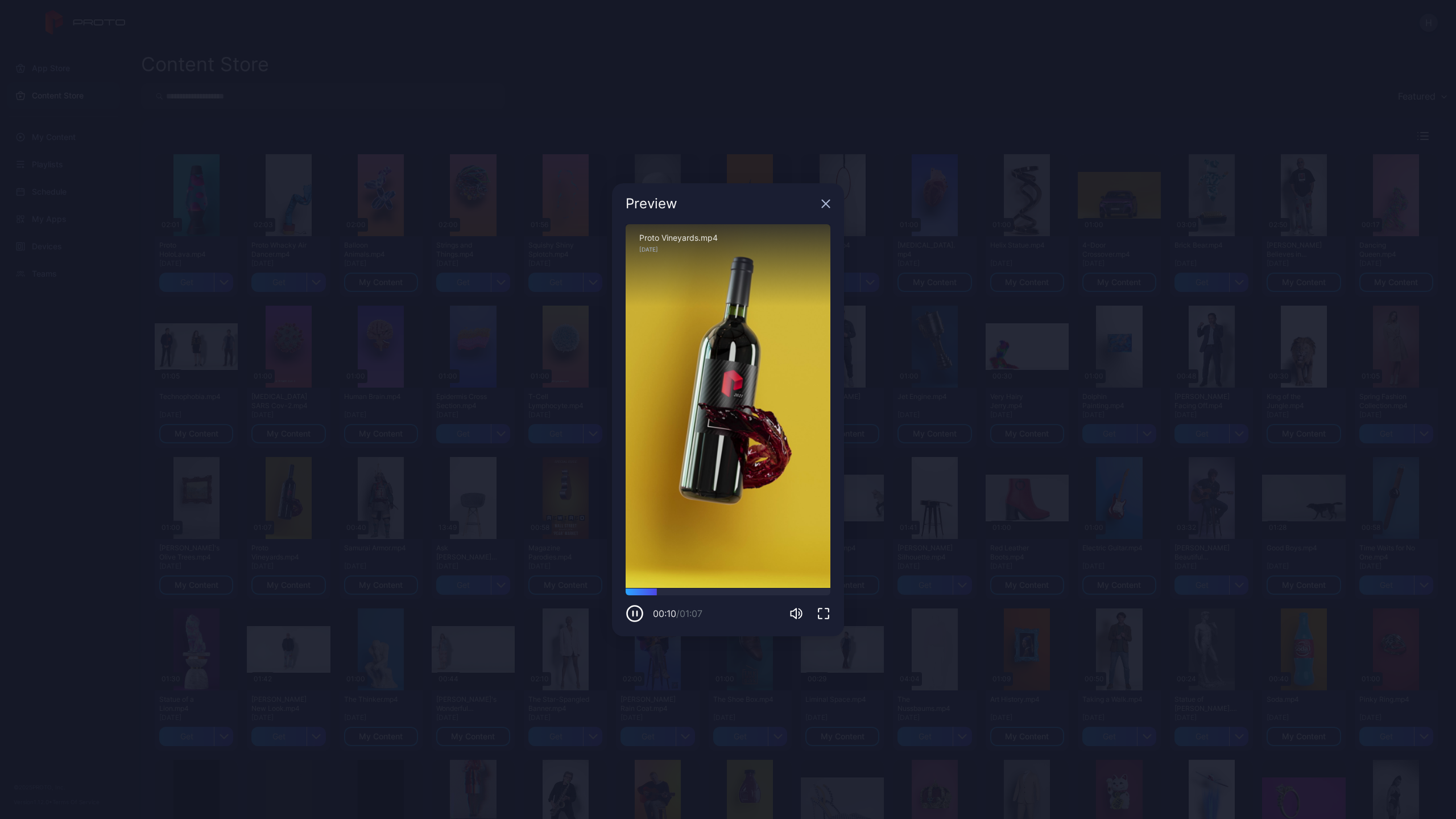
click at [819, 203] on div "Preview" at bounding box center [728, 203] width 232 height 41
click at [829, 198] on div "Preview" at bounding box center [728, 203] width 232 height 41
click at [826, 201] on icon "button" at bounding box center [826, 204] width 9 height 9
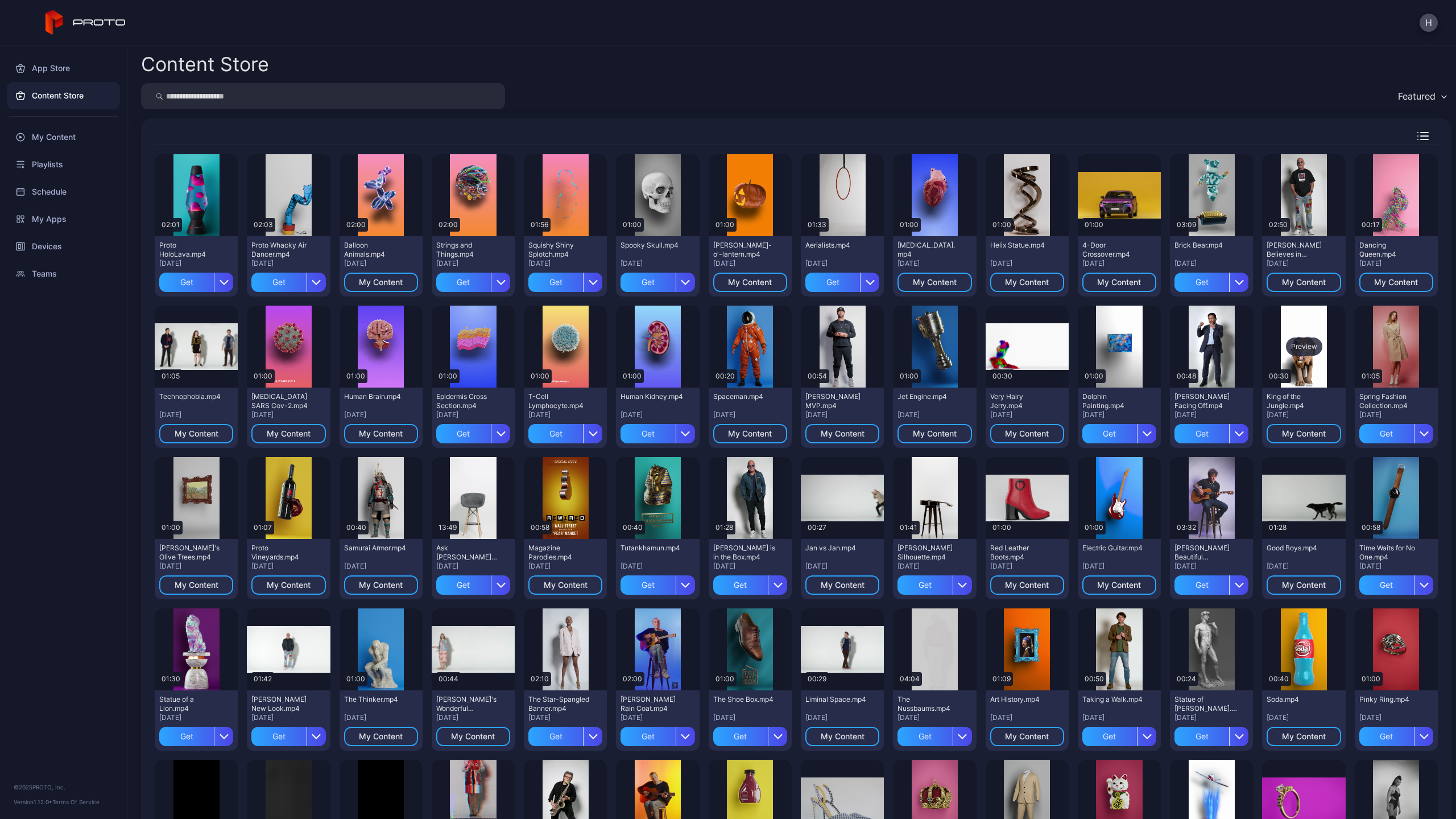
click at [1285, 382] on div "Preview" at bounding box center [1302, 347] width 83 height 82
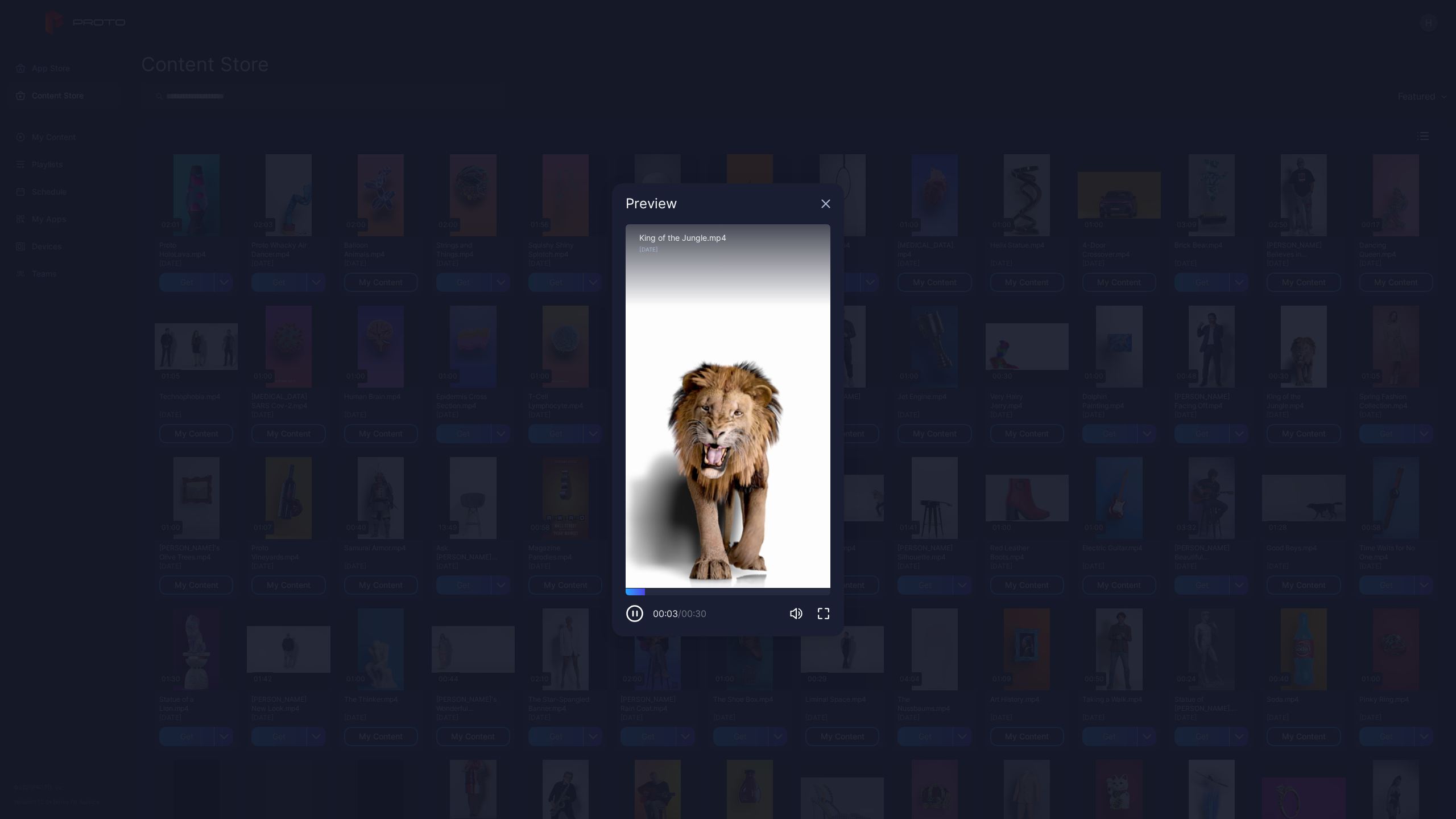
click at [821, 207] on div "Preview" at bounding box center [728, 203] width 232 height 41
click at [821, 205] on icon "button" at bounding box center [826, 204] width 9 height 9
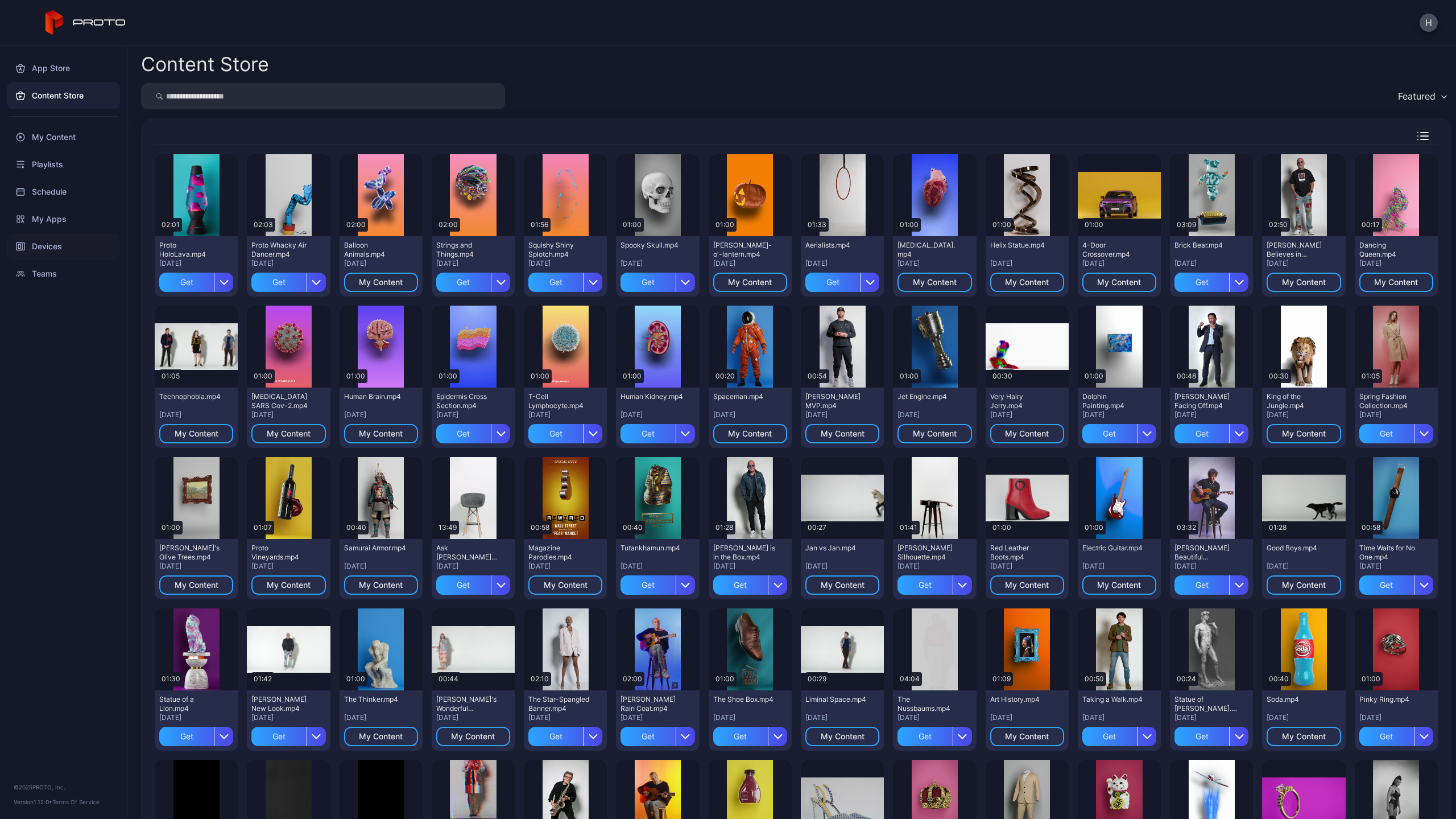
click at [38, 240] on div "Devices" at bounding box center [64, 246] width 113 height 28
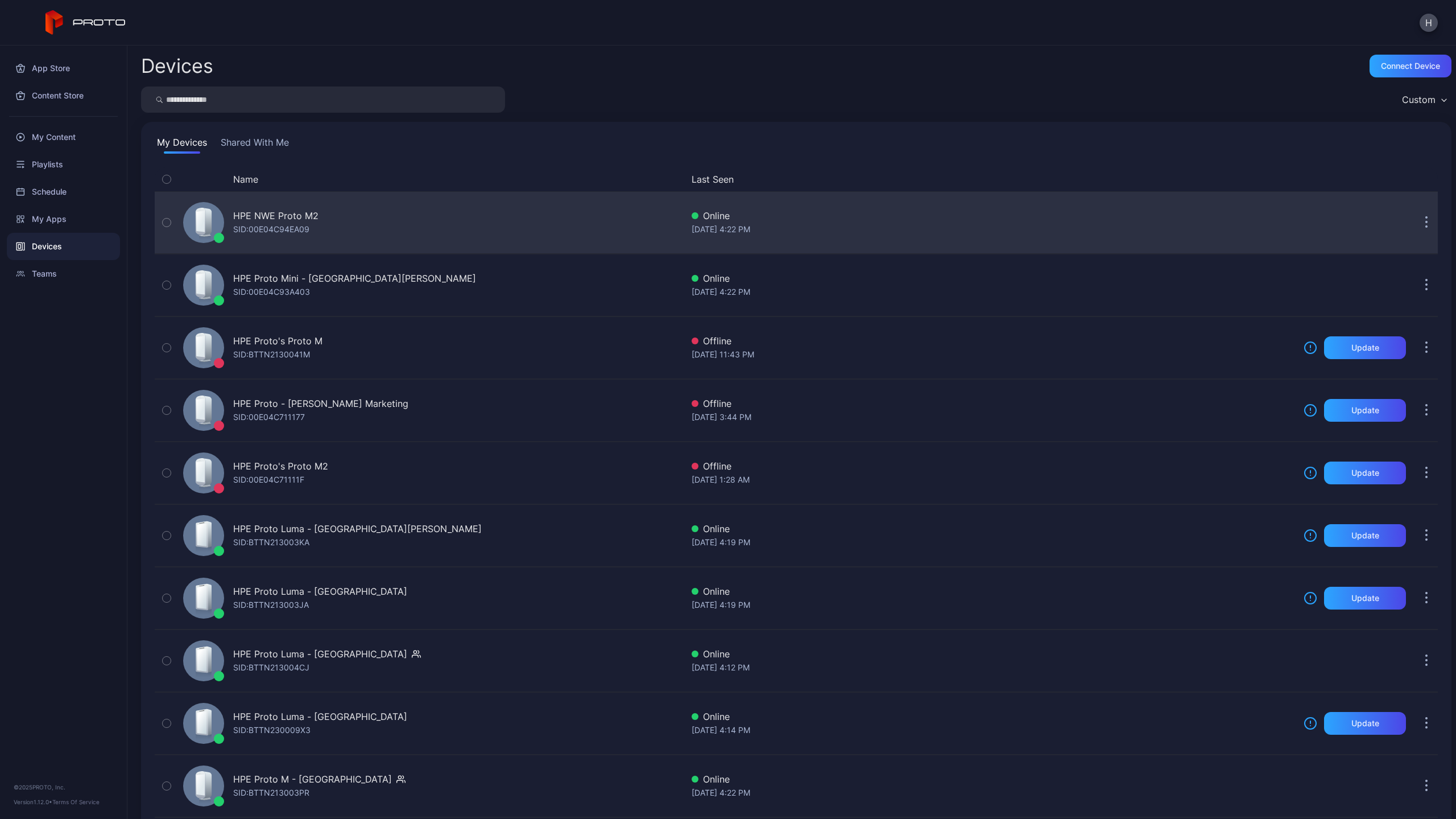
click at [315, 228] on div "HPE NWE Proto M2 SID: 00E04C94EA09" at bounding box center [276, 222] width 85 height 28
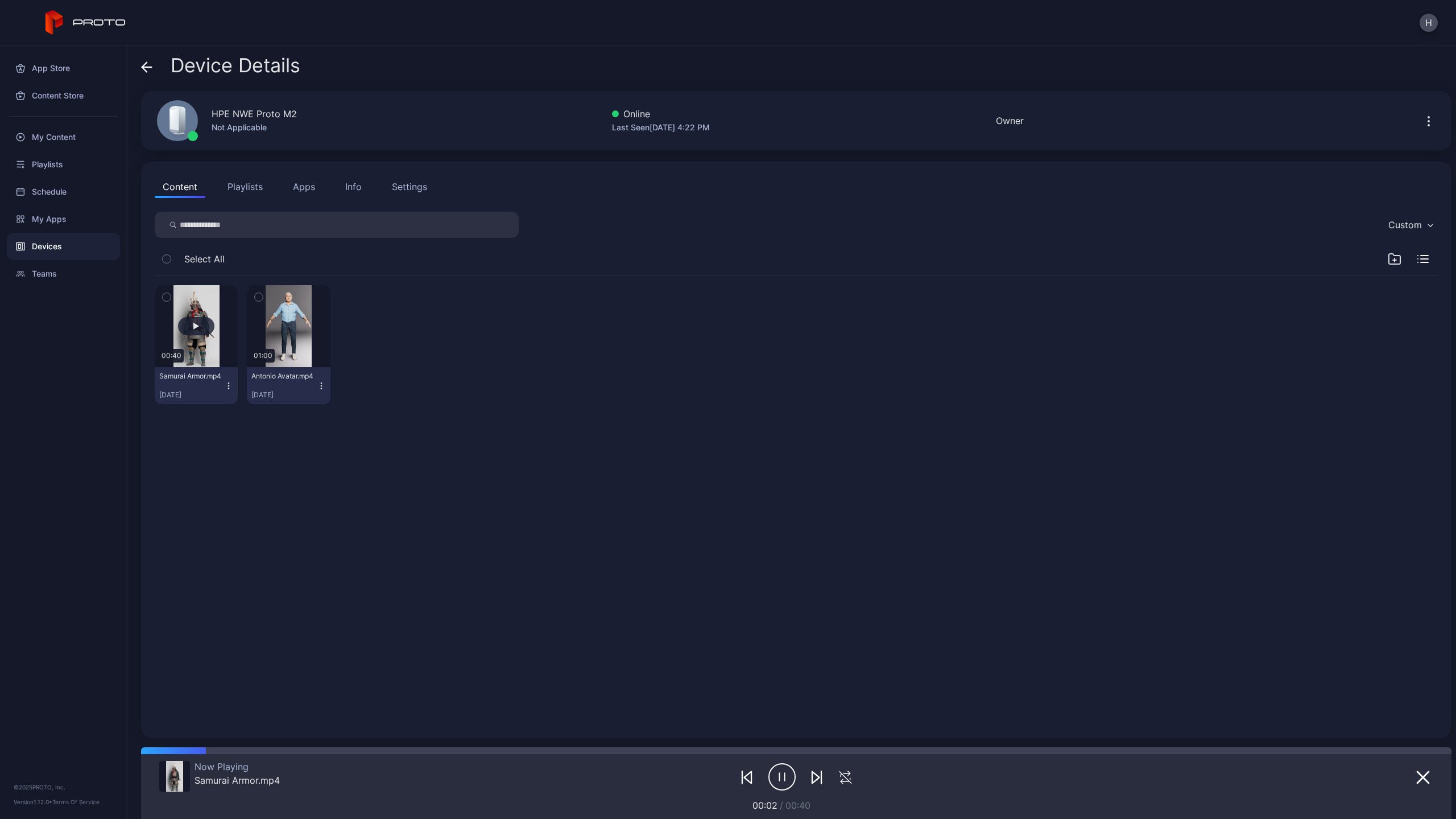
click at [180, 292] on button "button" at bounding box center [195, 326] width 83 height 82
click at [165, 295] on icon "button" at bounding box center [166, 297] width 8 height 13
click at [165, 298] on icon "button" at bounding box center [167, 297] width 9 height 13
click at [254, 297] on icon "button" at bounding box center [258, 297] width 8 height 13
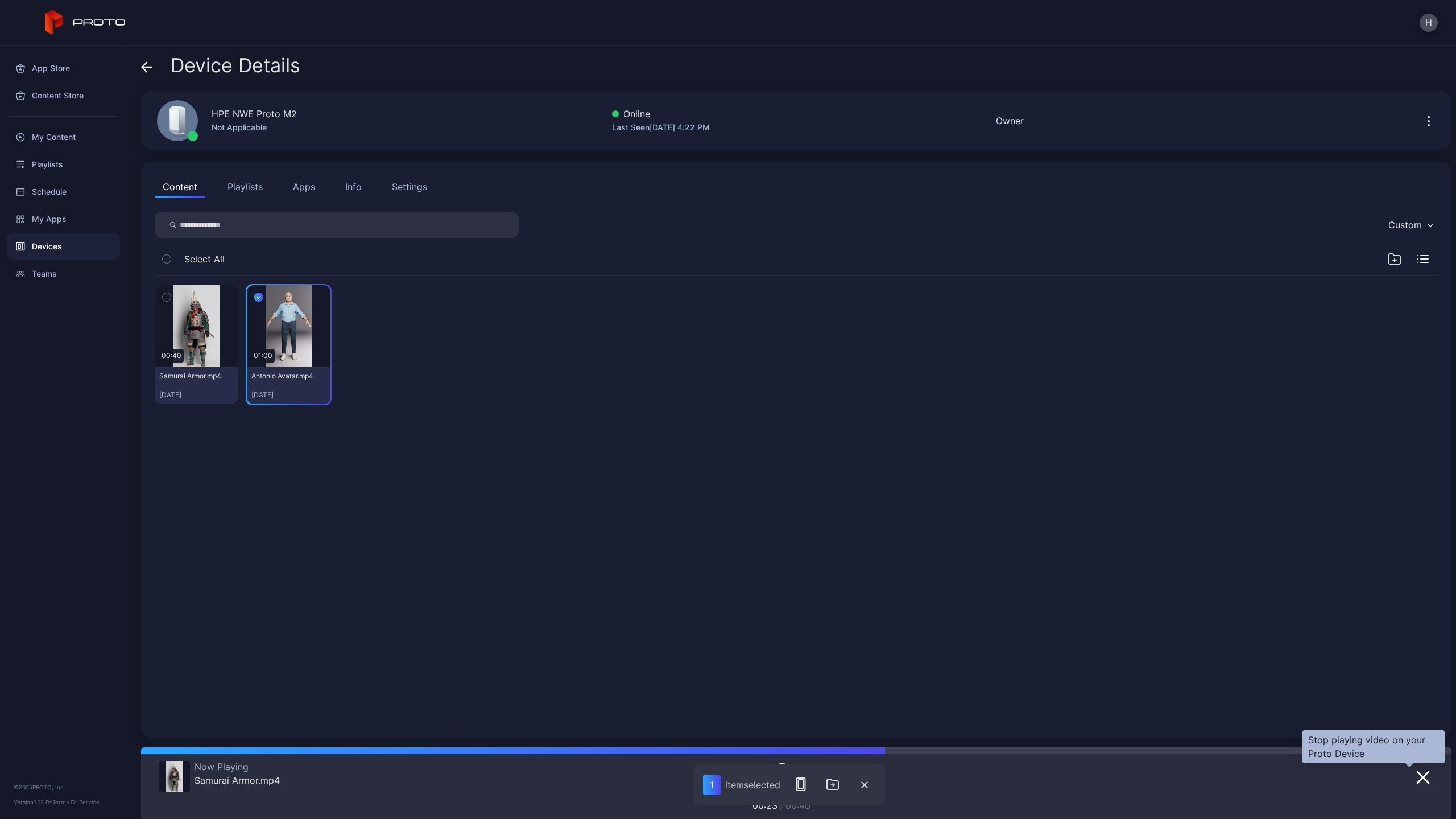
click at [1417, 774] on icon "button" at bounding box center [1422, 777] width 11 height 11
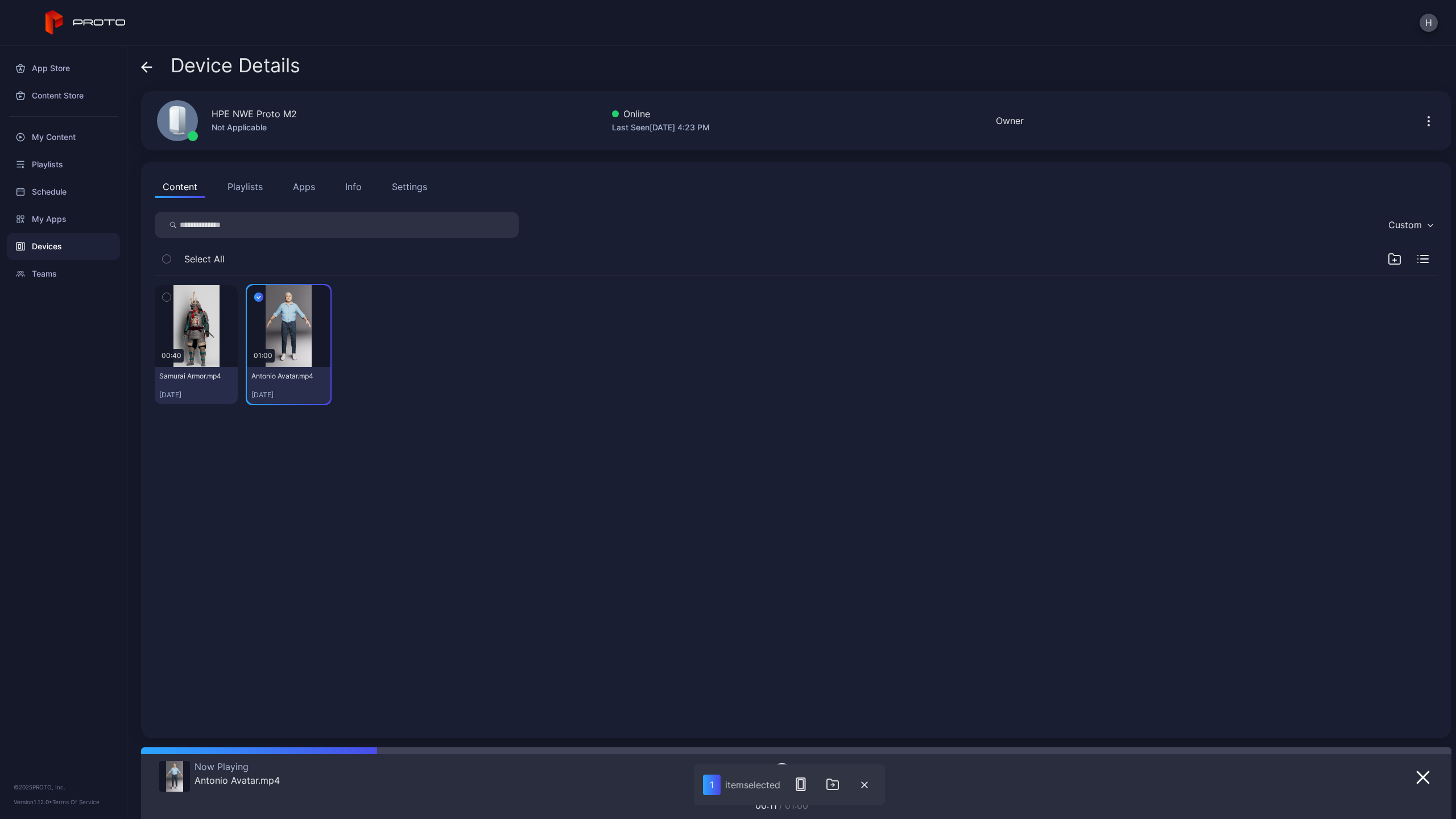
click at [168, 298] on icon "button" at bounding box center [166, 297] width 8 height 13
click at [259, 297] on icon "button" at bounding box center [258, 297] width 3 height 2
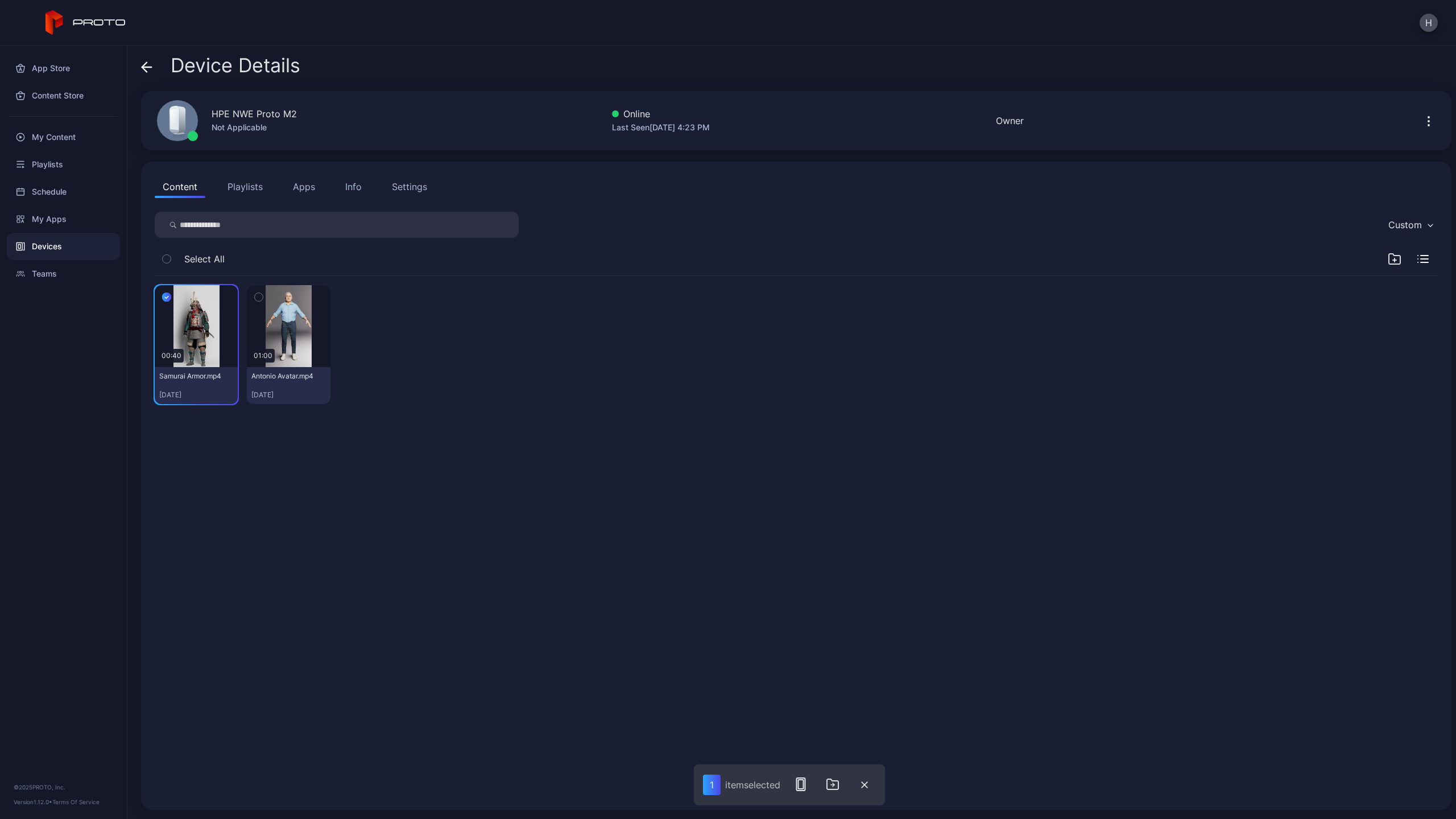
click at [167, 296] on icon "button" at bounding box center [167, 297] width 9 height 13
click at [261, 295] on icon "button" at bounding box center [258, 297] width 8 height 13
click at [285, 321] on div "button" at bounding box center [288, 326] width 36 height 18
